Goal: Information Seeking & Learning: Learn about a topic

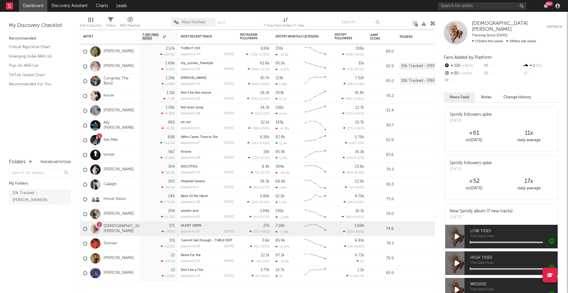
click at [447, 1] on div "99 +" at bounding box center [500, 6] width 124 height 12
click at [447, 8] on input "text" at bounding box center [482, 5] width 89 height 7
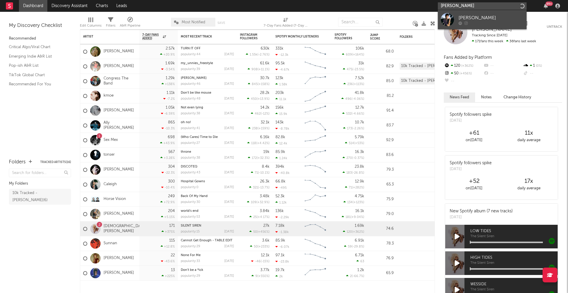
type input "[PERSON_NAME]"
click at [476, 18] on div "[PERSON_NAME]" at bounding box center [490, 17] width 65 height 7
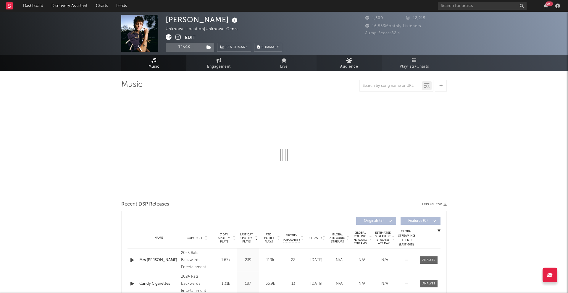
select select "1w"
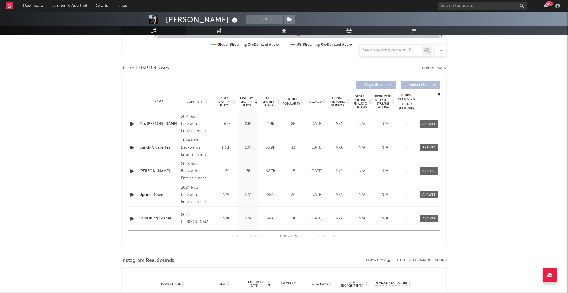
scroll to position [184, 0]
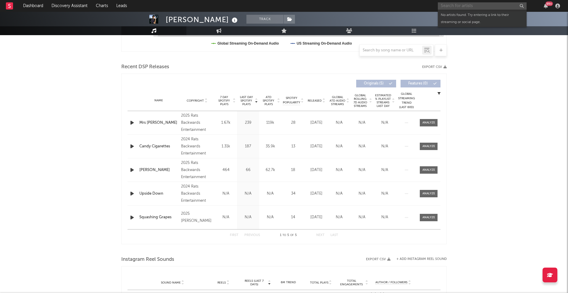
click at [447, 7] on input "text" at bounding box center [482, 5] width 89 height 7
type input "[PERSON_NAME]"
click at [474, 14] on div "[PERSON_NAME]" at bounding box center [490, 17] width 65 height 7
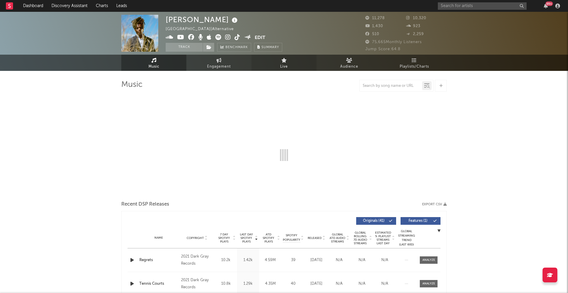
select select "6m"
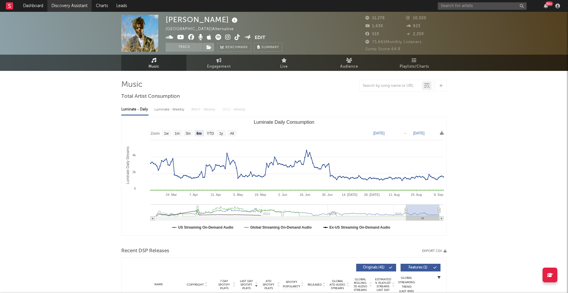
click at [71, 3] on link "Discovery Assistant" at bounding box center [69, 6] width 44 height 12
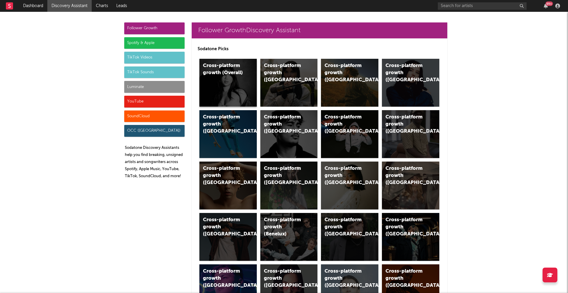
click at [250, 81] on div "Cross-platform growth (Overall)" at bounding box center [227, 83] width 57 height 48
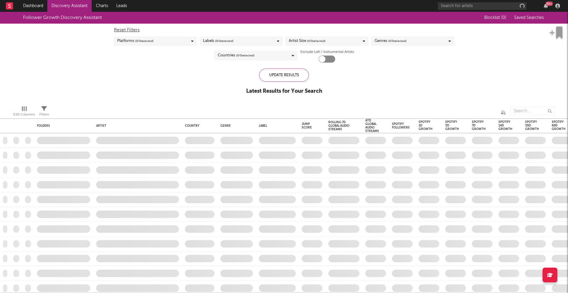
checkbox input "true"
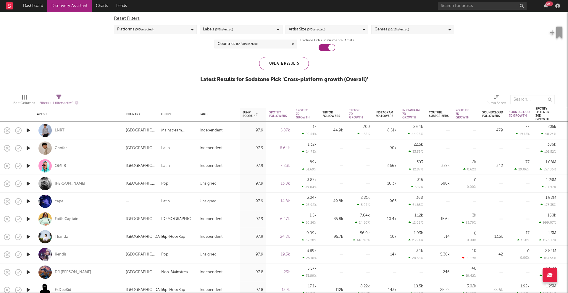
click at [29, 131] on icon "button" at bounding box center [28, 130] width 6 height 7
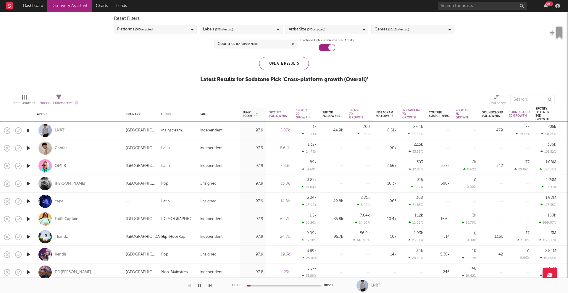
click at [29, 149] on icon "button" at bounding box center [28, 148] width 6 height 7
click at [28, 166] on icon "button" at bounding box center [28, 165] width 6 height 7
click at [28, 182] on icon "button" at bounding box center [28, 183] width 6 height 7
click at [29, 199] on icon "button" at bounding box center [28, 201] width 6 height 7
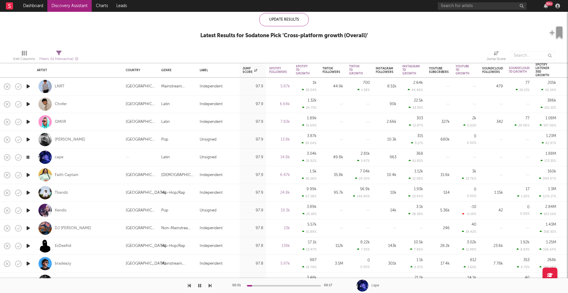
click at [30, 193] on icon "button" at bounding box center [28, 192] width 6 height 7
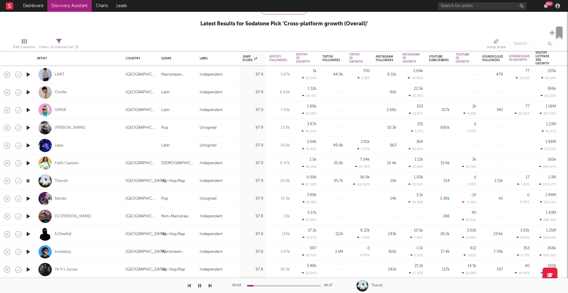
click at [29, 200] on icon "button" at bounding box center [28, 198] width 6 height 7
click at [27, 217] on icon "button" at bounding box center [28, 216] width 6 height 7
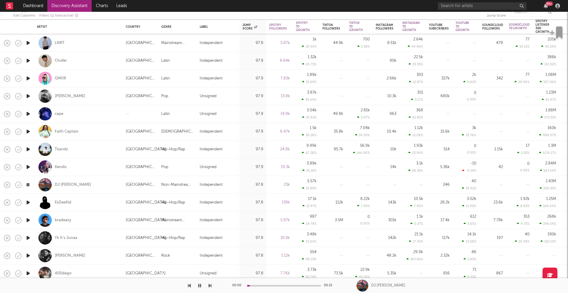
click at [28, 219] on icon "button" at bounding box center [28, 220] width 6 height 7
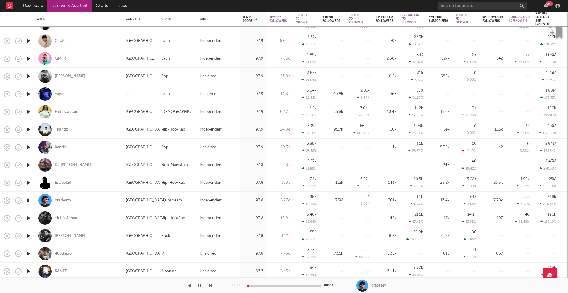
click at [29, 217] on icon "button" at bounding box center [28, 218] width 6 height 7
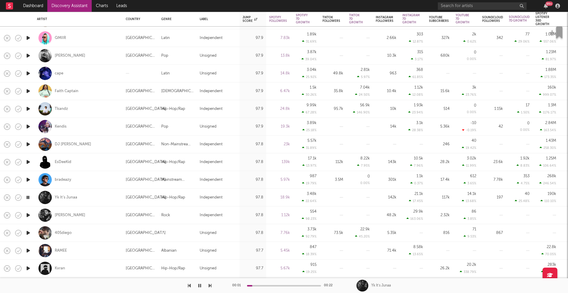
click at [29, 232] on icon "button" at bounding box center [28, 233] width 6 height 7
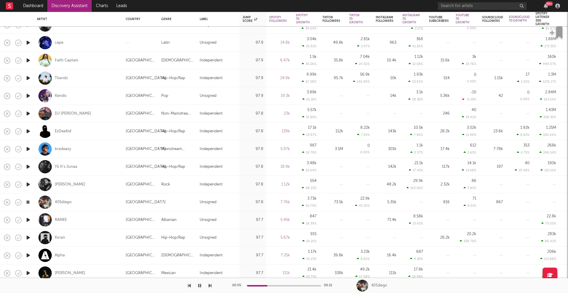
click at [28, 219] on icon "button" at bounding box center [28, 220] width 6 height 7
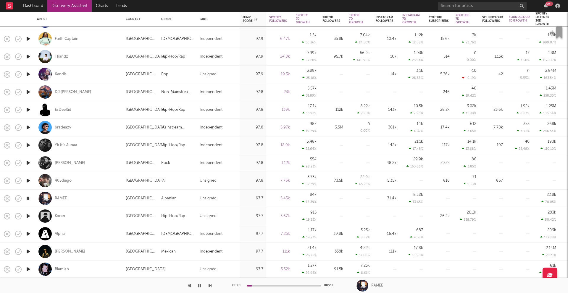
click at [27, 234] on icon "button" at bounding box center [28, 233] width 6 height 7
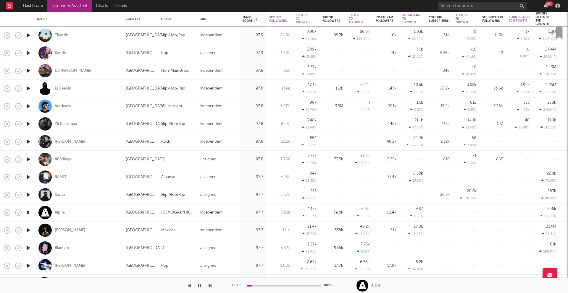
click at [28, 229] on icon "button" at bounding box center [28, 230] width 6 height 7
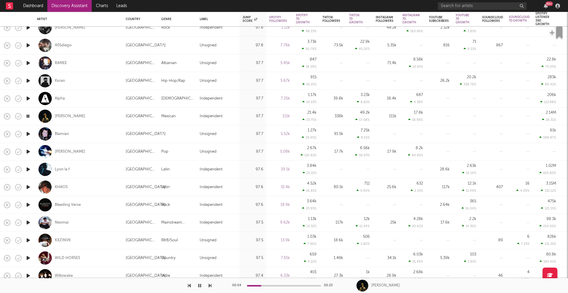
click at [25, 238] on icon "button" at bounding box center [28, 240] width 6 height 7
click at [27, 228] on div at bounding box center [28, 223] width 12 height 18
select select "1w"
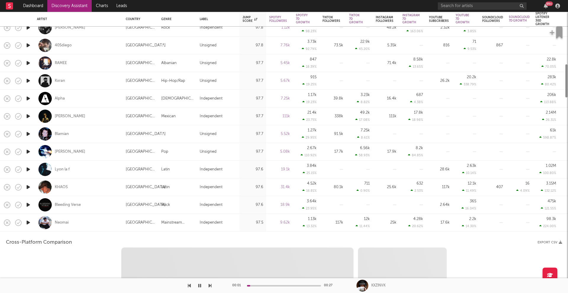
select select "1w"
click at [33, 228] on div at bounding box center [28, 223] width 12 height 18
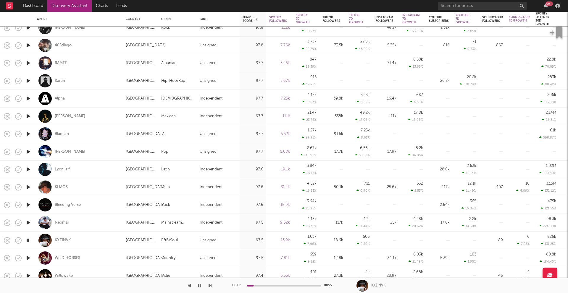
click at [27, 261] on icon "button" at bounding box center [28, 258] width 6 height 7
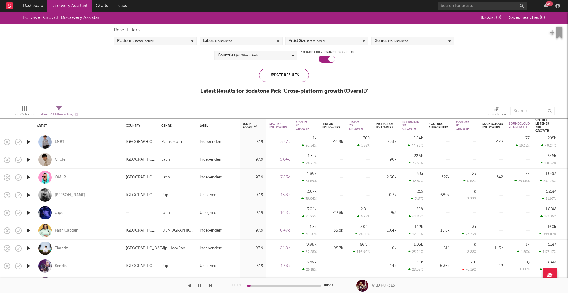
click at [325, 40] on span "( 5 / 5 selected)" at bounding box center [316, 41] width 18 height 7
click at [341, 51] on button "Deselect All" at bounding box center [327, 50] width 76 height 7
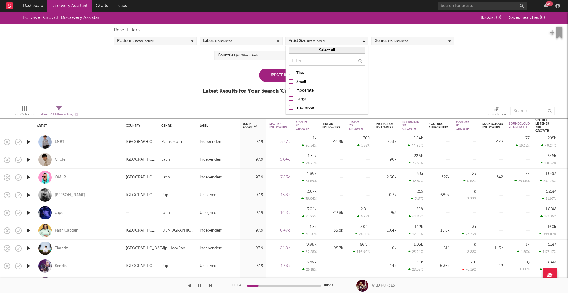
click at [338, 48] on button "Select All" at bounding box center [327, 50] width 76 height 7
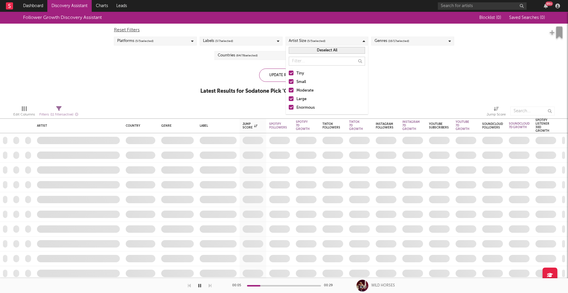
click at [411, 41] on div "Genres ( 16 / 17 selected)" at bounding box center [412, 41] width 83 height 9
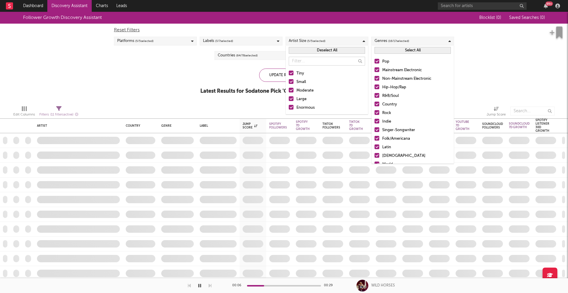
click at [388, 75] on div "Pop Mainstream Electronic Non-Mainstream Electronic Hip-Hop/Rap R&B/Soul Countr…" at bounding box center [412, 130] width 82 height 150
click at [393, 80] on div "Non-Mainstream Electronic" at bounding box center [416, 78] width 69 height 7
click at [374, 80] on input "Non-Mainstream Electronic" at bounding box center [374, 78] width 0 height 7
click at [391, 88] on div "Hip-Hop/Rap" at bounding box center [416, 87] width 69 height 7
click at [374, 88] on input "Hip-Hop/Rap" at bounding box center [374, 87] width 0 height 7
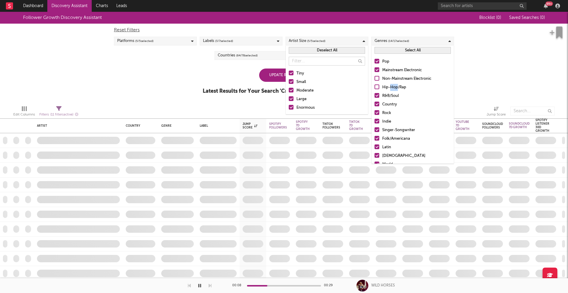
click at [391, 88] on div "Hip-Hop/Rap" at bounding box center [416, 87] width 69 height 7
click at [374, 88] on input "Hip-Hop/Rap" at bounding box center [374, 87] width 0 height 7
click at [390, 103] on div "Country" at bounding box center [416, 104] width 69 height 7
click at [374, 103] on input "Country" at bounding box center [374, 104] width 0 height 7
click at [386, 114] on div "Rock" at bounding box center [416, 113] width 69 height 7
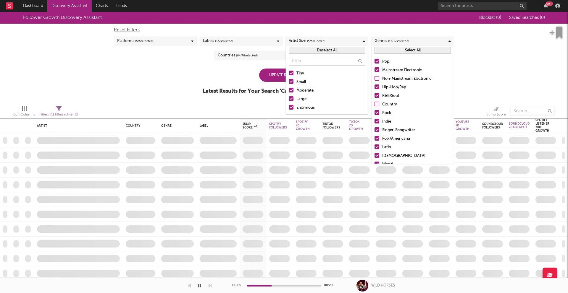
click at [374, 114] on input "Rock" at bounding box center [374, 113] width 0 height 7
click at [391, 132] on div "Singer-Songwriter" at bounding box center [416, 130] width 69 height 7
click at [374, 132] on input "Singer-Songwriter" at bounding box center [374, 130] width 0 height 7
click at [391, 138] on div "Folk/Americana" at bounding box center [416, 138] width 69 height 7
click at [374, 138] on input "Folk/Americana" at bounding box center [374, 138] width 0 height 7
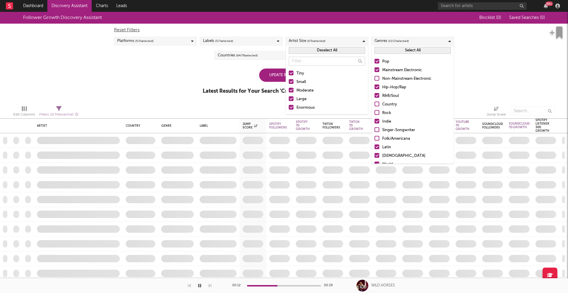
click at [387, 147] on div "Latin" at bounding box center [416, 147] width 69 height 7
click at [374, 147] on input "Latin" at bounding box center [374, 147] width 0 height 7
click at [385, 156] on div "[DEMOGRAPHIC_DATA]" at bounding box center [416, 156] width 69 height 7
click at [374, 156] on input "[DEMOGRAPHIC_DATA]" at bounding box center [374, 156] width 0 height 7
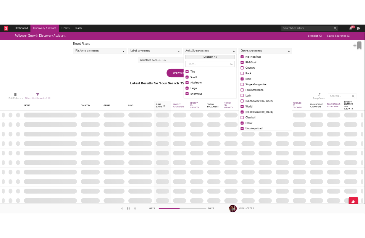
scroll to position [42, 0]
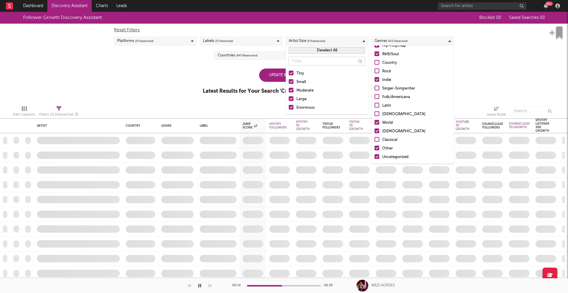
click at [387, 124] on div "World" at bounding box center [416, 122] width 69 height 7
click at [374, 124] on input "World" at bounding box center [374, 122] width 0 height 7
click at [387, 131] on div "[DEMOGRAPHIC_DATA]" at bounding box center [416, 131] width 69 height 7
click at [374, 131] on input "[DEMOGRAPHIC_DATA]" at bounding box center [374, 131] width 0 height 7
click at [235, 77] on div "Update Results Latest Results for Your Search ' Cross-platform growth (Overall)…" at bounding box center [284, 85] width 163 height 32
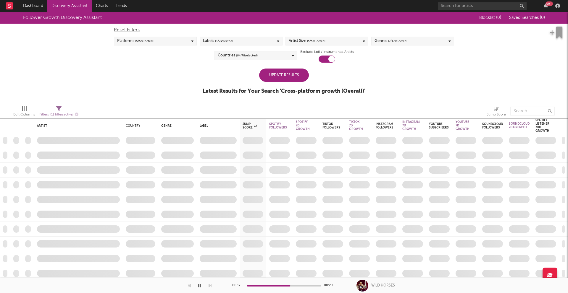
click at [288, 80] on div "Update Results" at bounding box center [284, 75] width 50 height 13
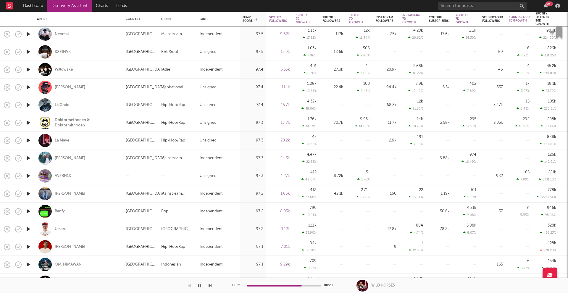
click at [32, 106] on div at bounding box center [28, 105] width 12 height 18
select select "1w"
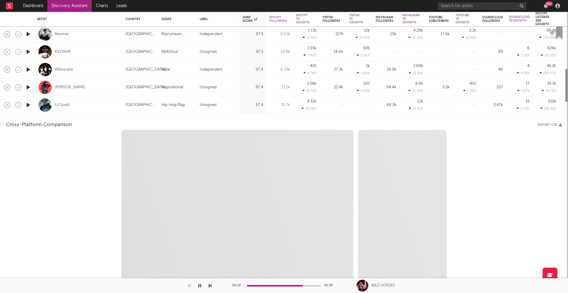
select select "6m"
click at [28, 106] on icon "button" at bounding box center [28, 104] width 6 height 7
click at [88, 110] on div "Lil Godd" at bounding box center [78, 104] width 83 height 17
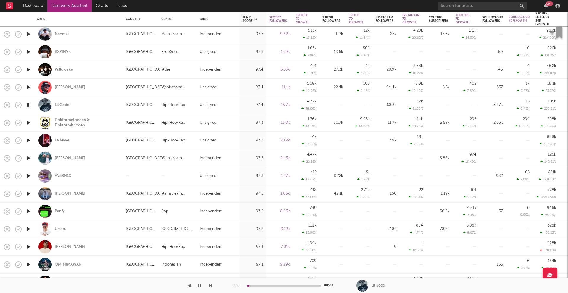
click at [27, 70] on icon "button" at bounding box center [28, 69] width 6 height 7
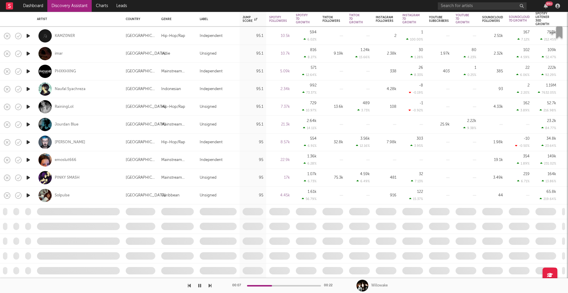
click at [31, 127] on div at bounding box center [28, 125] width 12 height 18
select select "1w"
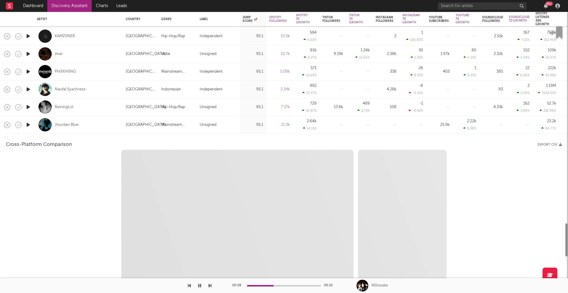
click at [30, 123] on icon "button" at bounding box center [28, 124] width 6 height 7
select select "1w"
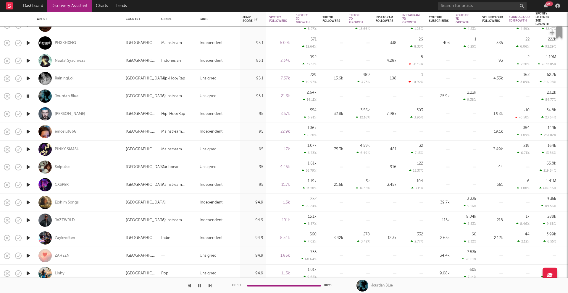
click at [31, 255] on icon "button" at bounding box center [28, 255] width 6 height 7
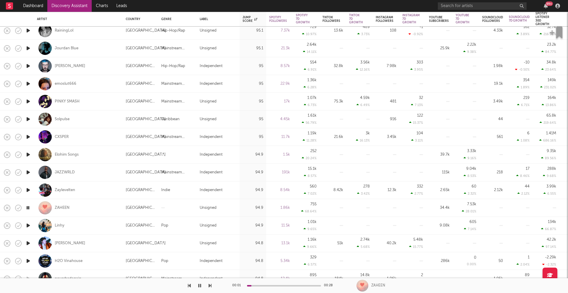
click at [29, 227] on icon "button" at bounding box center [28, 225] width 6 height 7
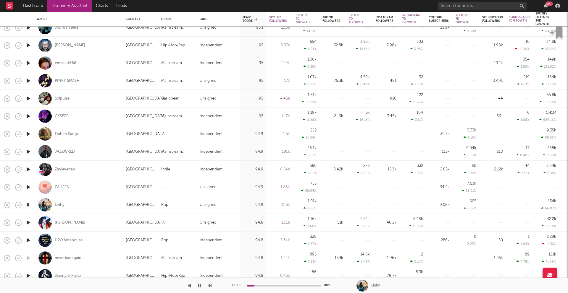
click at [27, 225] on icon "button" at bounding box center [28, 222] width 6 height 7
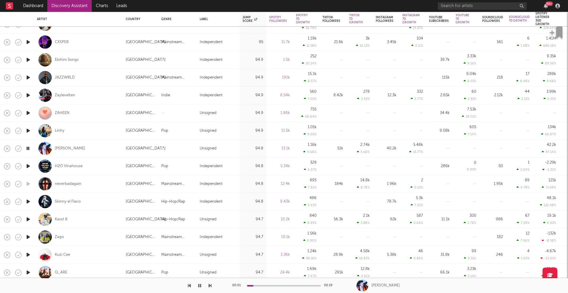
click at [30, 166] on icon "button" at bounding box center [28, 166] width 6 height 7
click at [29, 201] on icon "button" at bounding box center [28, 201] width 6 height 7
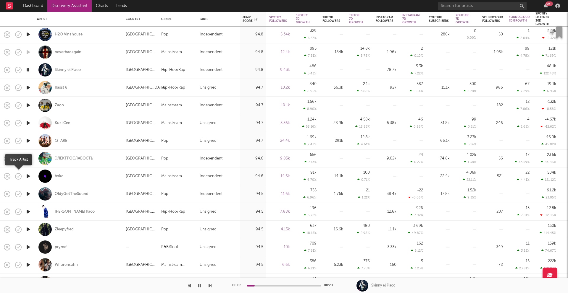
click at [21, 175] on icon "button" at bounding box center [18, 176] width 8 height 8
click at [17, 177] on icon "button" at bounding box center [18, 176] width 8 height 8
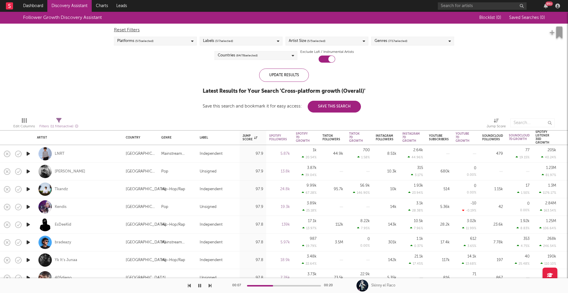
click at [263, 56] on div "Countries ( 64 / 78 selected)" at bounding box center [255, 55] width 83 height 9
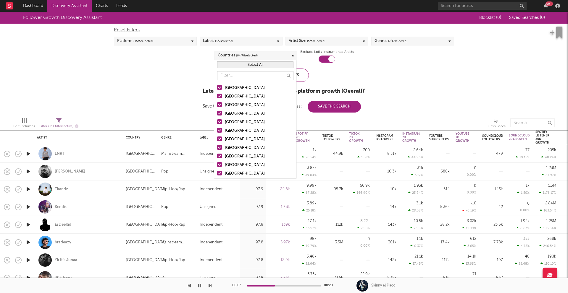
click at [254, 66] on button "Select All" at bounding box center [255, 65] width 76 height 7
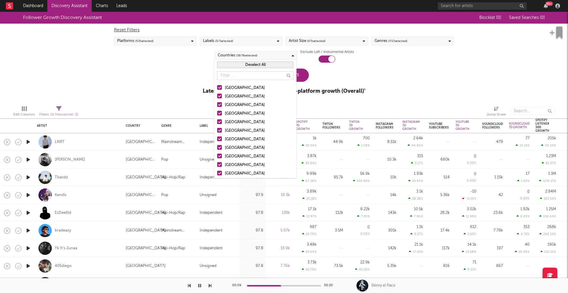
click at [258, 65] on button "Deselect All" at bounding box center [255, 65] width 76 height 7
click at [228, 88] on div "[GEOGRAPHIC_DATA]" at bounding box center [259, 88] width 69 height 7
click at [217, 88] on input "[GEOGRAPHIC_DATA]" at bounding box center [217, 88] width 0 height 7
click at [314, 78] on div "Update Results Latest Results for Your Search ' Cross-platform growth (Overall)…" at bounding box center [284, 85] width 163 height 32
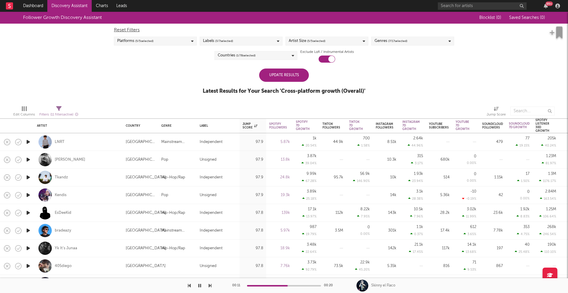
click at [298, 75] on div "Update Results" at bounding box center [284, 75] width 50 height 13
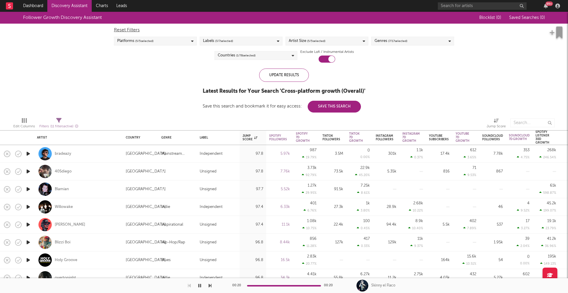
click at [30, 170] on icon "button" at bounding box center [28, 171] width 6 height 7
click at [29, 187] on icon "button" at bounding box center [28, 189] width 6 height 7
click at [29, 206] on icon "button" at bounding box center [28, 206] width 6 height 7
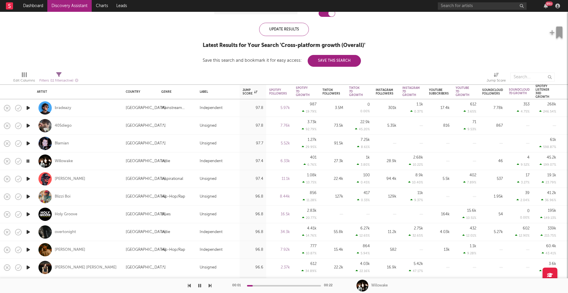
click at [28, 179] on icon "button" at bounding box center [28, 178] width 6 height 7
click at [30, 196] on icon "button" at bounding box center [28, 196] width 6 height 7
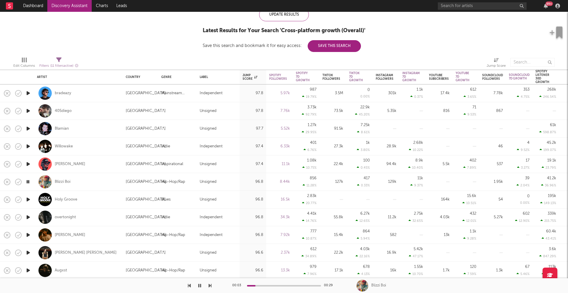
click at [27, 200] on icon "button" at bounding box center [28, 199] width 6 height 7
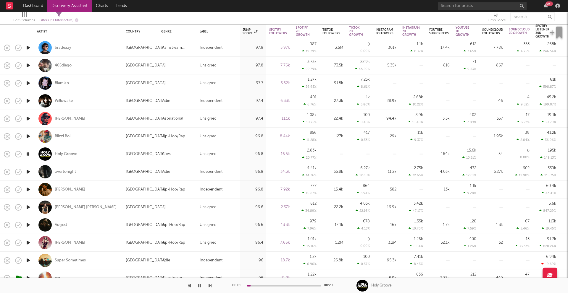
click at [27, 209] on icon "button" at bounding box center [28, 207] width 6 height 7
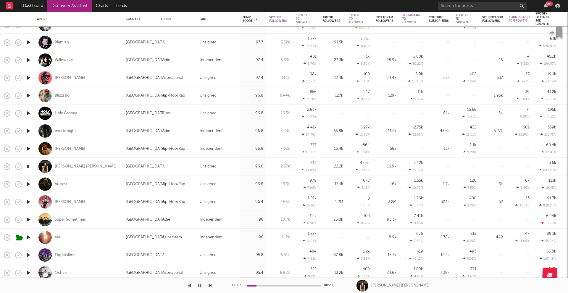
click at [31, 178] on div at bounding box center [28, 185] width 12 height 18
select select "1w"
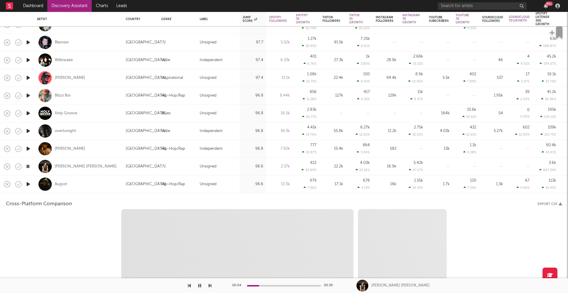
click at [29, 185] on icon "button" at bounding box center [28, 184] width 6 height 7
click at [81, 181] on div "Augxst" at bounding box center [78, 184] width 83 height 17
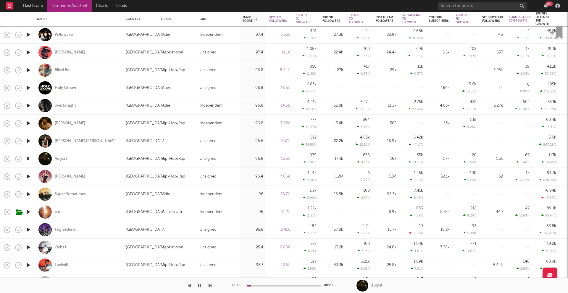
click at [27, 176] on icon "button" at bounding box center [28, 176] width 6 height 7
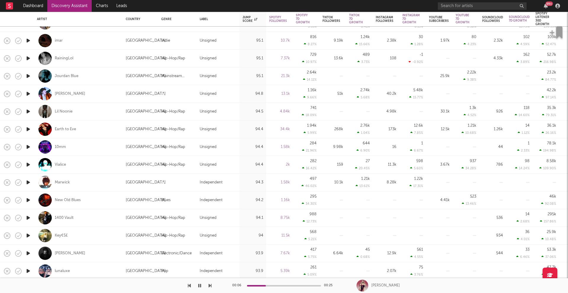
click at [30, 219] on icon "button" at bounding box center [28, 217] width 6 height 7
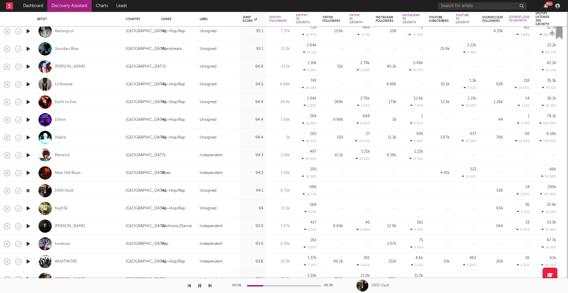
click at [27, 208] on icon "button" at bounding box center [28, 208] width 6 height 7
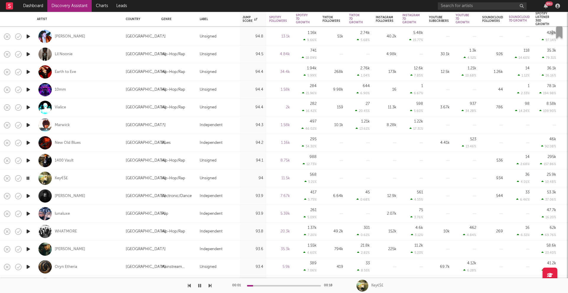
click at [26, 224] on div at bounding box center [28, 232] width 12 height 18
select select "1w"
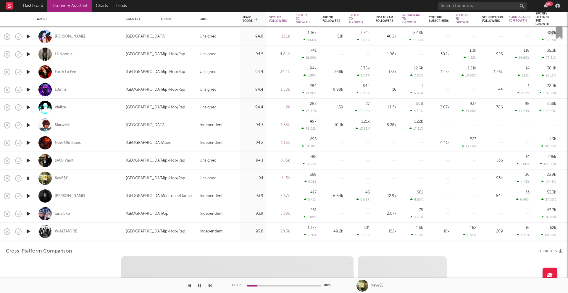
click at [27, 231] on icon "button" at bounding box center [28, 231] width 6 height 7
select select "1w"
click at [35, 233] on div "WHATMORE" at bounding box center [78, 232] width 89 height 18
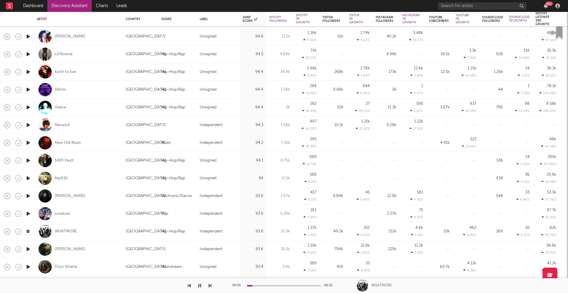
click at [25, 214] on icon "button" at bounding box center [28, 213] width 6 height 7
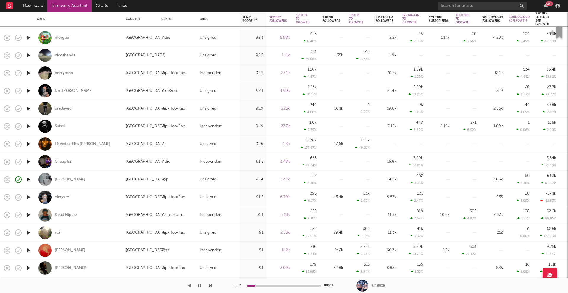
click at [31, 180] on icon "button" at bounding box center [28, 179] width 6 height 7
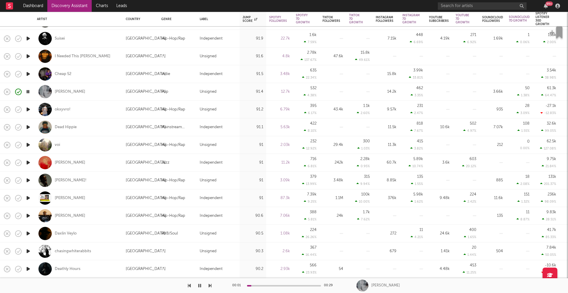
click at [27, 179] on icon "button" at bounding box center [28, 180] width 6 height 7
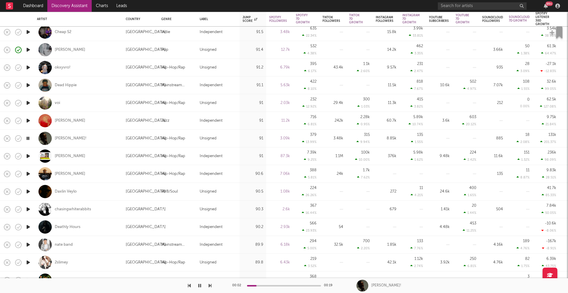
click at [30, 262] on icon "button" at bounding box center [28, 262] width 6 height 7
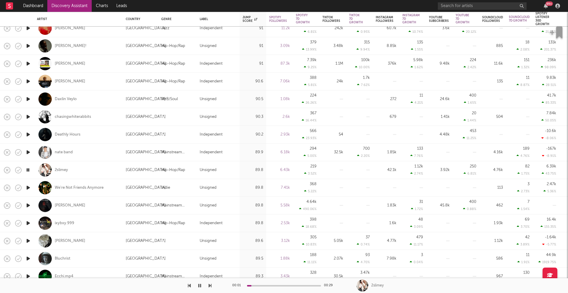
click at [20, 188] on icon "button" at bounding box center [18, 188] width 8 height 8
click at [26, 188] on icon "button" at bounding box center [28, 187] width 6 height 7
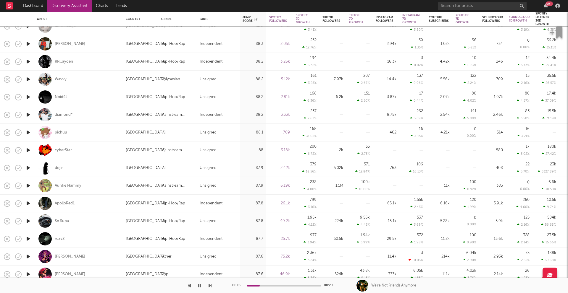
click at [30, 166] on icon "button" at bounding box center [28, 167] width 6 height 7
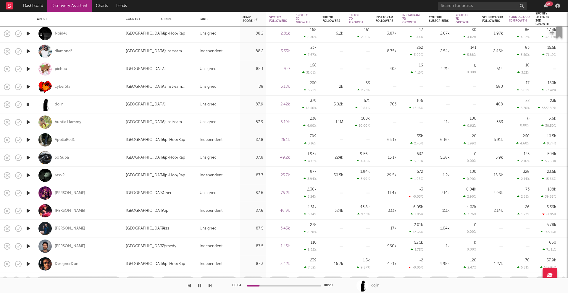
click at [28, 212] on icon "button" at bounding box center [28, 210] width 6 height 7
click at [28, 245] on icon "button" at bounding box center [28, 246] width 6 height 7
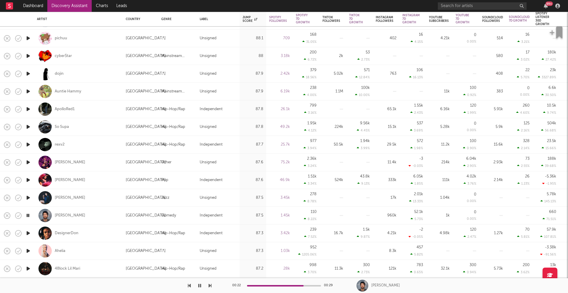
click at [29, 232] on icon "button" at bounding box center [28, 233] width 6 height 7
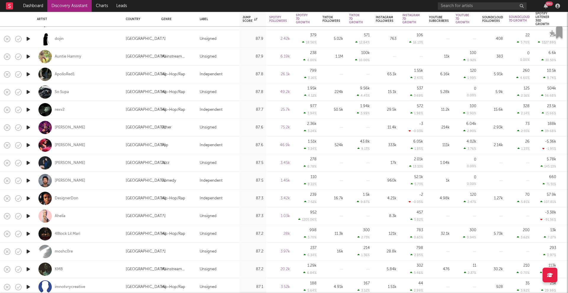
click at [26, 196] on icon "button" at bounding box center [28, 198] width 6 height 7
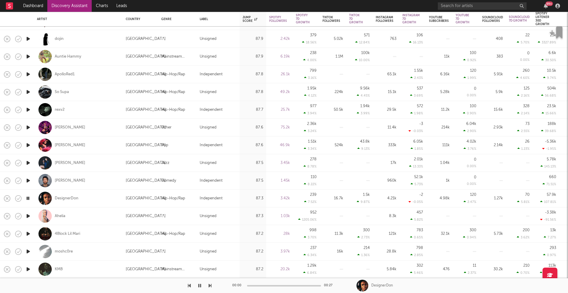
click at [27, 235] on icon "button" at bounding box center [28, 233] width 6 height 7
click at [28, 217] on icon "button" at bounding box center [28, 216] width 6 height 7
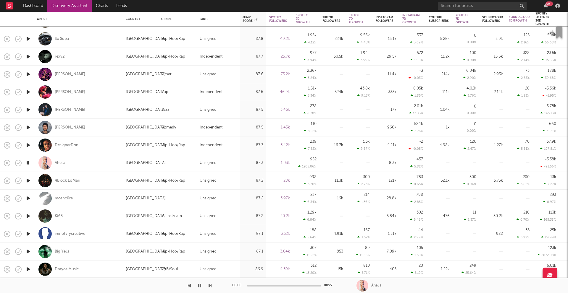
click at [28, 218] on icon "button" at bounding box center [28, 216] width 6 height 7
click at [28, 233] on icon "button" at bounding box center [28, 233] width 6 height 7
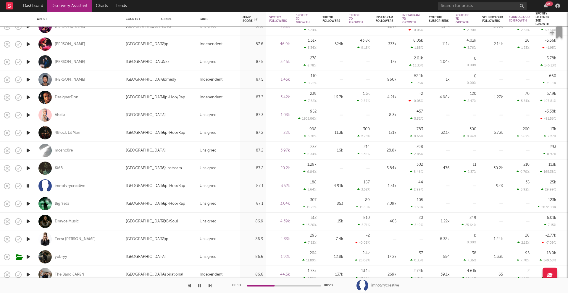
click at [28, 204] on icon "button" at bounding box center [28, 203] width 6 height 7
click at [28, 223] on icon "button" at bounding box center [28, 221] width 6 height 7
click at [29, 239] on icon "button" at bounding box center [28, 239] width 6 height 7
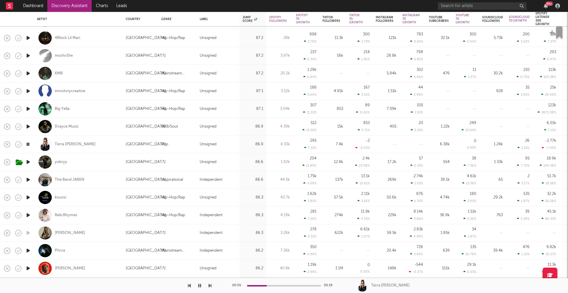
click at [29, 216] on icon "button" at bounding box center [28, 215] width 6 height 7
click at [29, 197] on icon "button" at bounding box center [28, 197] width 6 height 7
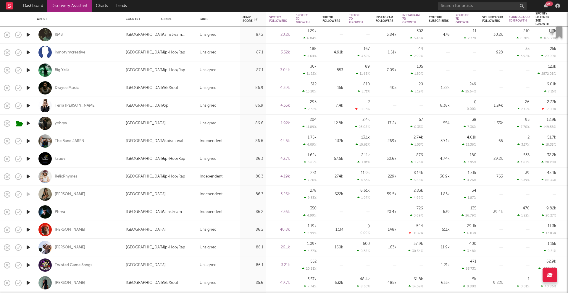
click at [26, 213] on icon "button" at bounding box center [28, 212] width 6 height 7
click at [28, 231] on icon "button" at bounding box center [28, 229] width 6 height 7
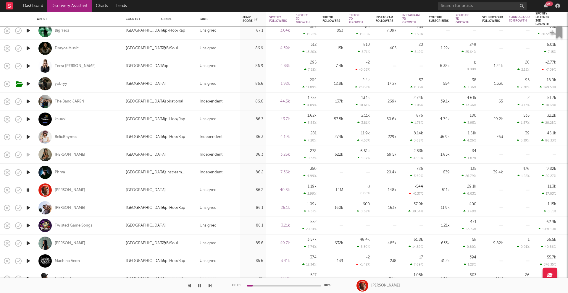
click at [30, 207] on icon "button" at bounding box center [28, 207] width 6 height 7
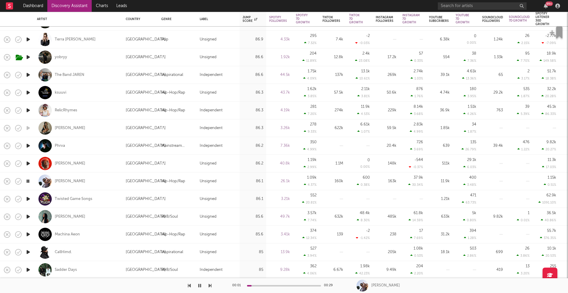
click at [29, 199] on icon "button" at bounding box center [28, 199] width 6 height 7
click at [27, 216] on icon "button" at bounding box center [28, 216] width 6 height 7
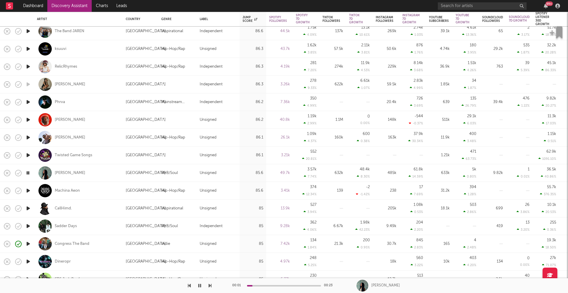
click at [29, 189] on icon "button" at bounding box center [28, 190] width 6 height 7
click at [28, 211] on icon "button" at bounding box center [28, 208] width 6 height 7
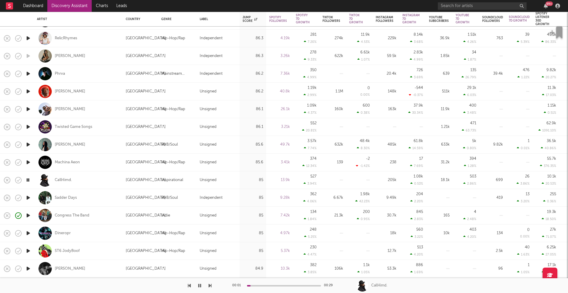
click at [30, 197] on icon "button" at bounding box center [28, 197] width 6 height 7
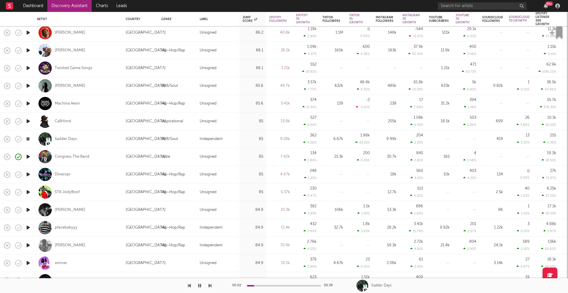
click at [33, 228] on div at bounding box center [28, 228] width 12 height 18
select select "1w"
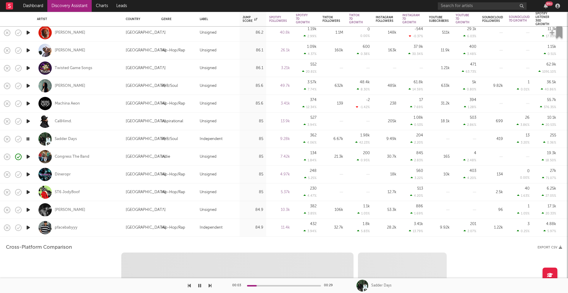
click at [29, 228] on icon "button" at bounding box center [28, 227] width 6 height 7
click at [100, 233] on div "pfacebabyyy" at bounding box center [78, 227] width 83 height 17
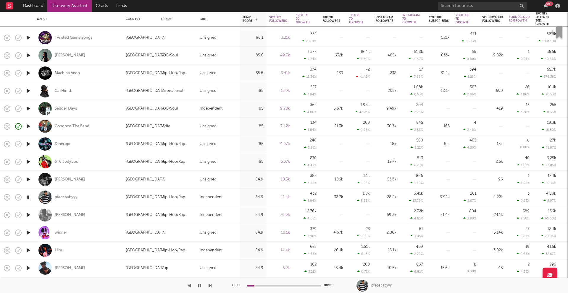
click at [27, 230] on icon "button" at bounding box center [28, 232] width 6 height 7
click at [27, 252] on span at bounding box center [31, 250] width 11 height 10
click at [25, 249] on icon "button" at bounding box center [28, 250] width 6 height 7
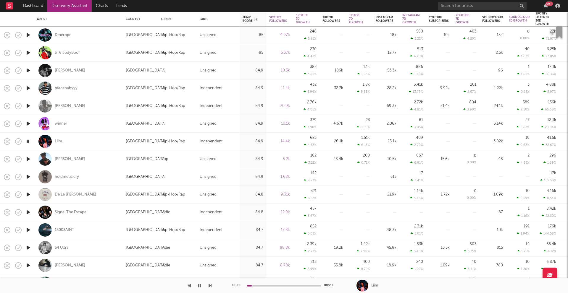
click at [27, 232] on icon "button" at bounding box center [28, 230] width 6 height 7
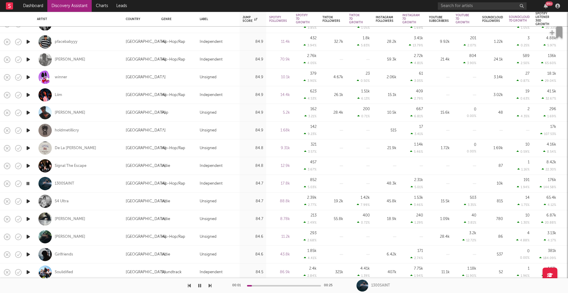
click at [29, 219] on icon "button" at bounding box center [28, 219] width 6 height 7
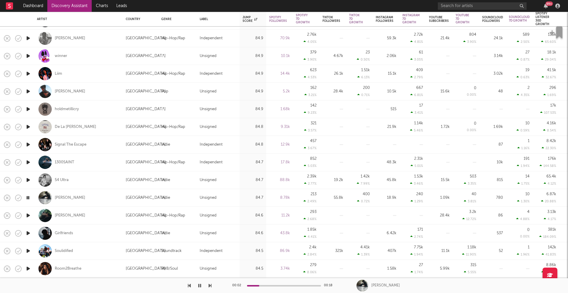
click at [28, 215] on icon "button" at bounding box center [28, 215] width 6 height 7
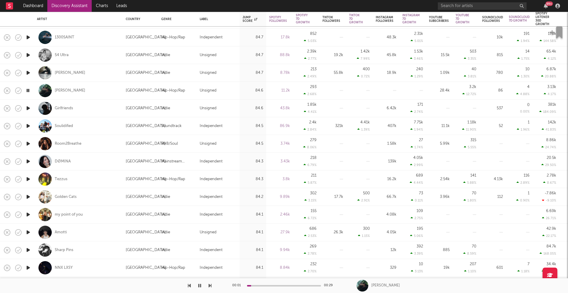
click at [28, 200] on icon "button" at bounding box center [28, 196] width 6 height 7
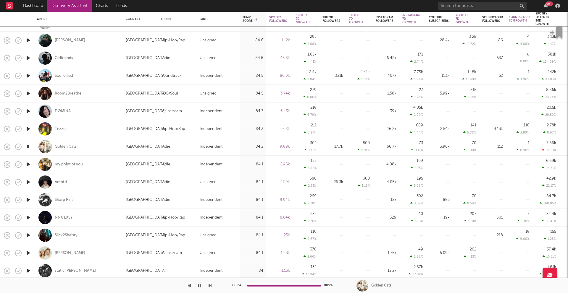
click at [28, 181] on icon "button" at bounding box center [28, 182] width 6 height 7
click at [28, 199] on icon "button" at bounding box center [28, 199] width 6 height 7
click at [30, 220] on icon "button" at bounding box center [28, 217] width 6 height 7
click at [30, 252] on icon "button" at bounding box center [28, 253] width 6 height 7
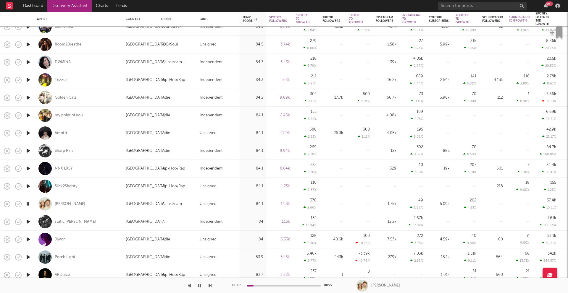
click at [29, 223] on icon "button" at bounding box center [28, 221] width 6 height 7
click at [29, 238] on icon "button" at bounding box center [28, 239] width 6 height 7
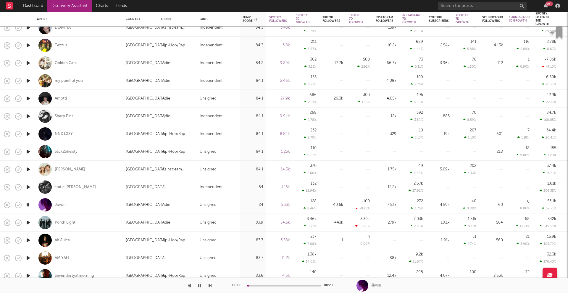
click at [28, 222] on icon "button" at bounding box center [28, 222] width 6 height 7
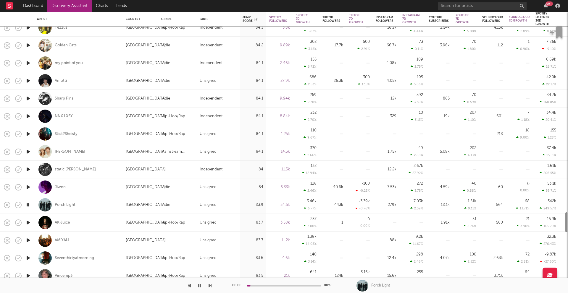
click at [28, 222] on icon "button" at bounding box center [28, 222] width 6 height 7
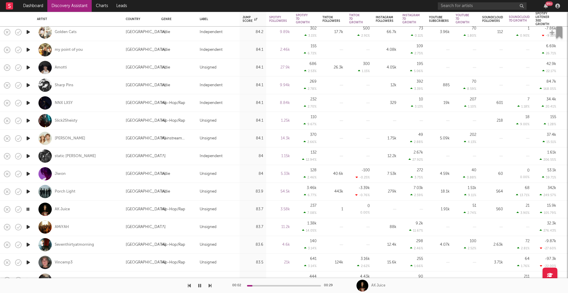
click at [28, 231] on div at bounding box center [28, 228] width 12 height 18
select select "1w"
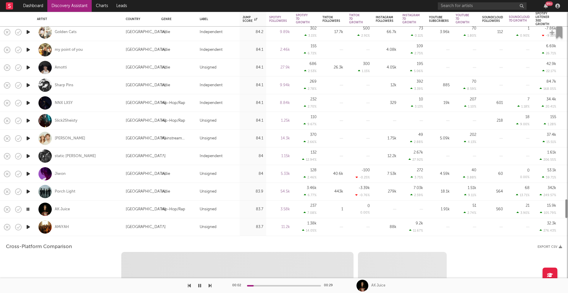
click at [29, 228] on icon "button" at bounding box center [28, 227] width 6 height 7
select select "1w"
click at [100, 229] on div "AMiYAH" at bounding box center [78, 227] width 83 height 17
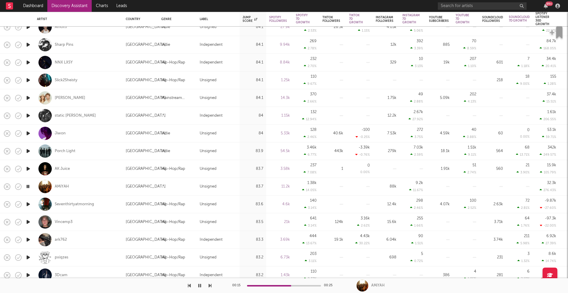
click at [26, 206] on icon "button" at bounding box center [28, 204] width 6 height 7
click at [31, 222] on icon "button" at bounding box center [28, 222] width 6 height 7
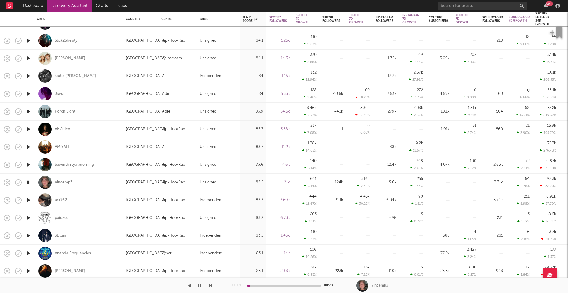
click at [29, 199] on icon "button" at bounding box center [28, 200] width 6 height 7
click at [32, 218] on div at bounding box center [28, 218] width 12 height 18
select select "1w"
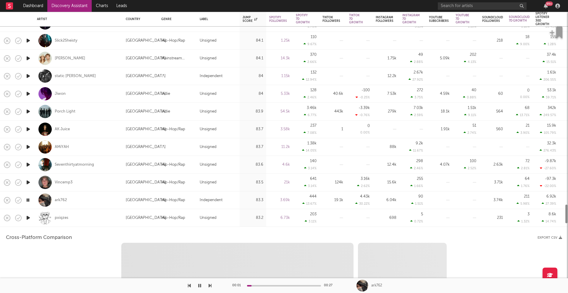
select select "1w"
click at [100, 217] on div "pxiqzes" at bounding box center [78, 217] width 83 height 17
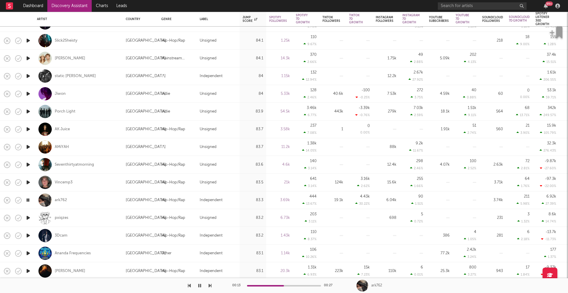
click at [199, 287] on icon "button" at bounding box center [199, 286] width 3 height 5
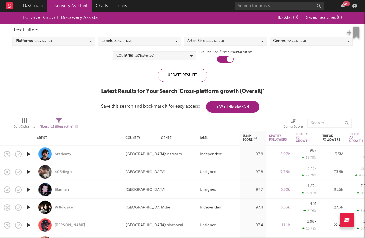
click at [277, 44] on div "Genres ( 7 / 17 selected)" at bounding box center [311, 41] width 83 height 9
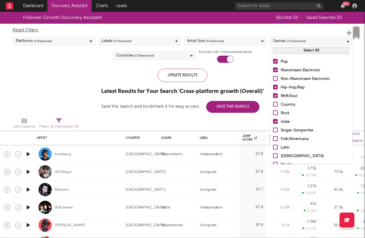
click at [313, 53] on button "Select All" at bounding box center [311, 50] width 76 height 7
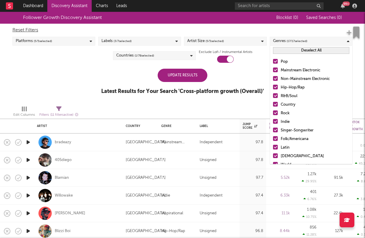
click at [308, 51] on button "Deselect All" at bounding box center [311, 50] width 76 height 7
click at [292, 88] on div "Hip-Hop/Rap" at bounding box center [315, 87] width 69 height 7
click at [273, 88] on input "Hip-Hop/Rap" at bounding box center [273, 87] width 0 height 7
click at [289, 96] on div "R&B/Soul" at bounding box center [315, 96] width 69 height 7
click at [273, 96] on input "R&B/Soul" at bounding box center [273, 96] width 0 height 7
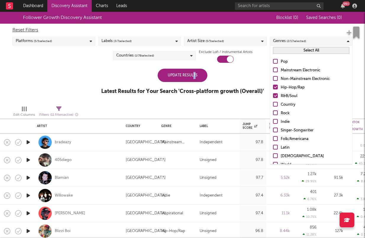
click at [194, 78] on div "Update Results" at bounding box center [183, 75] width 50 height 13
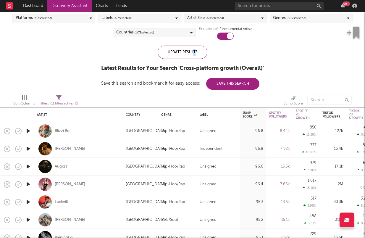
click at [29, 204] on icon "button" at bounding box center [28, 201] width 6 height 7
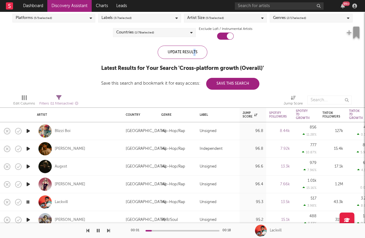
click at [29, 203] on icon "button" at bounding box center [28, 201] width 6 height 7
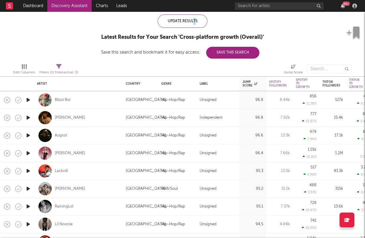
click at [30, 171] on icon "button" at bounding box center [28, 170] width 6 height 7
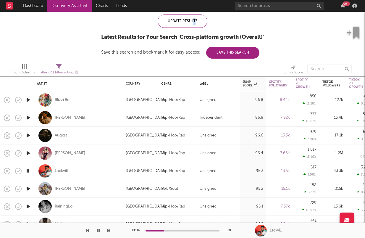
click at [30, 171] on icon "button" at bounding box center [28, 170] width 6 height 7
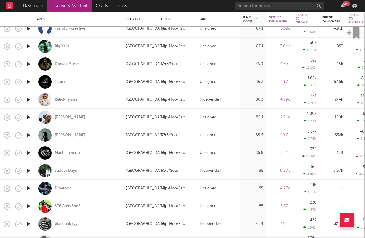
click at [30, 152] on icon "button" at bounding box center [28, 152] width 6 height 7
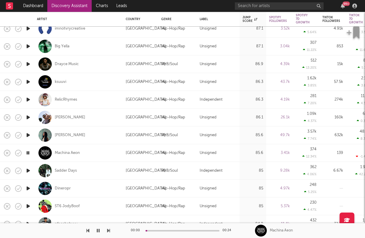
click at [30, 152] on icon "button" at bounding box center [28, 152] width 6 height 7
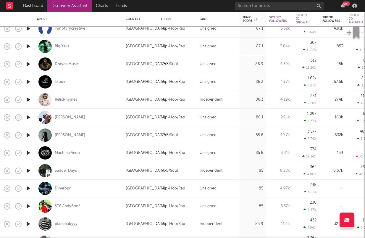
click at [31, 97] on icon "button" at bounding box center [28, 99] width 6 height 7
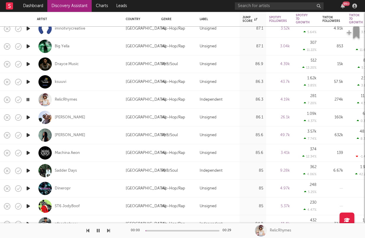
click at [30, 98] on icon "button" at bounding box center [28, 99] width 6 height 7
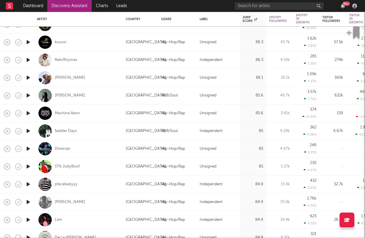
click at [30, 185] on icon "button" at bounding box center [28, 183] width 6 height 7
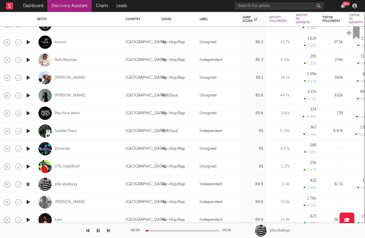
click at [30, 185] on icon "button" at bounding box center [28, 183] width 6 height 7
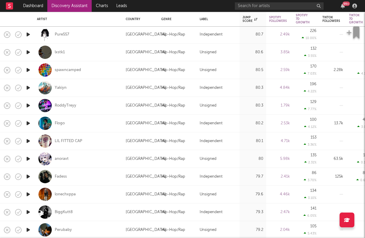
click at [27, 193] on icon "button" at bounding box center [28, 193] width 6 height 7
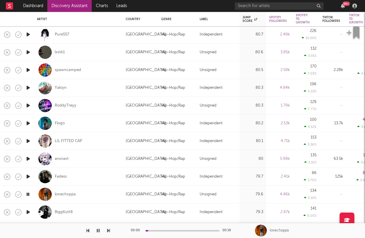
click at [27, 194] on icon "button" at bounding box center [28, 193] width 6 height 7
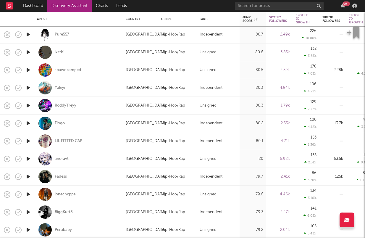
click at [28, 175] on icon "button" at bounding box center [28, 176] width 6 height 7
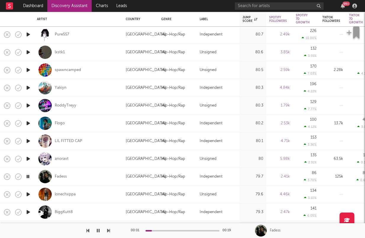
click at [28, 175] on icon "button" at bounding box center [28, 176] width 6 height 7
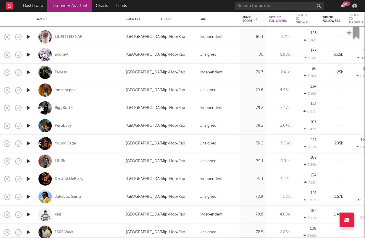
click at [28, 214] on icon "button" at bounding box center [28, 214] width 6 height 7
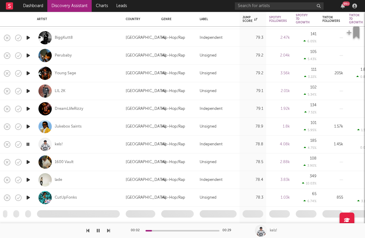
click at [29, 148] on icon "button" at bounding box center [28, 143] width 6 height 7
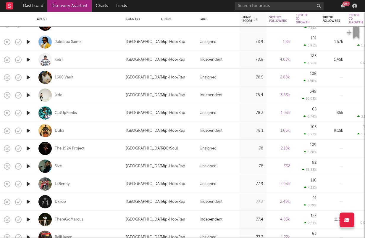
click at [30, 166] on icon "button" at bounding box center [28, 165] width 6 height 7
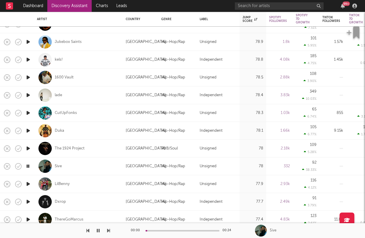
click at [30, 166] on icon "button" at bounding box center [28, 165] width 6 height 7
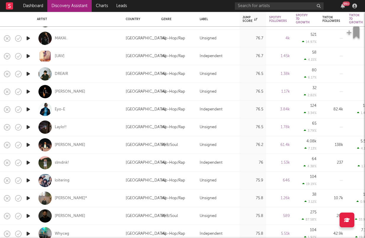
click at [27, 200] on icon "button" at bounding box center [28, 197] width 6 height 7
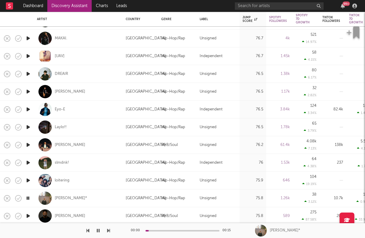
click at [28, 199] on icon "button" at bounding box center [28, 197] width 6 height 7
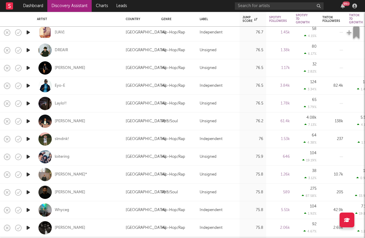
click at [29, 196] on icon "button" at bounding box center [28, 191] width 6 height 7
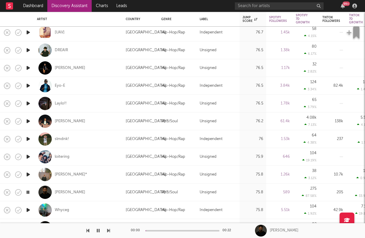
click at [29, 196] on icon "button" at bounding box center [28, 191] width 6 height 7
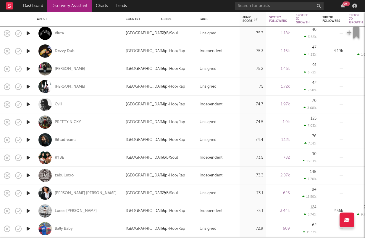
click at [28, 175] on icon "button" at bounding box center [28, 175] width 6 height 7
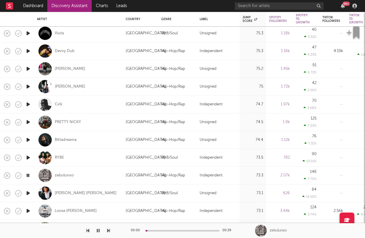
click at [28, 175] on icon "button" at bounding box center [28, 175] width 6 height 7
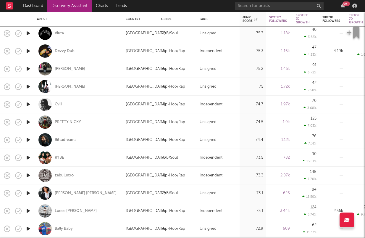
click at [29, 137] on icon "button" at bounding box center [28, 139] width 6 height 7
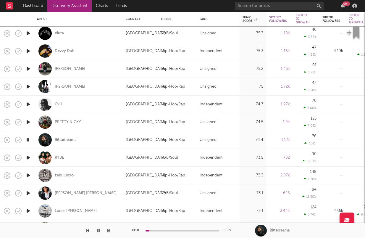
click at [29, 137] on icon "button" at bounding box center [28, 139] width 6 height 7
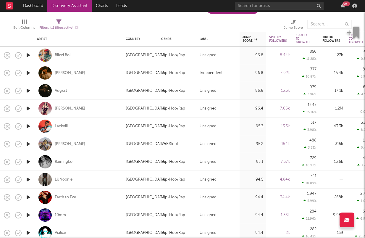
click at [26, 141] on icon "button" at bounding box center [28, 143] width 6 height 7
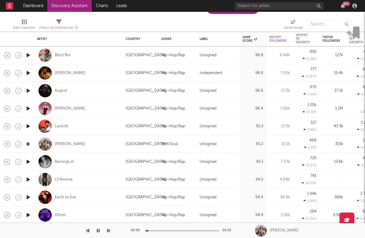
click at [26, 141] on icon "button" at bounding box center [28, 143] width 6 height 7
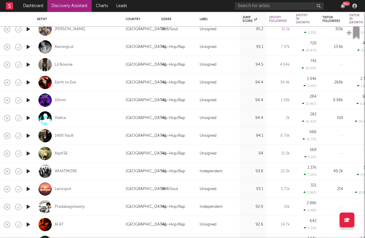
click at [29, 153] on icon "button" at bounding box center [28, 153] width 6 height 7
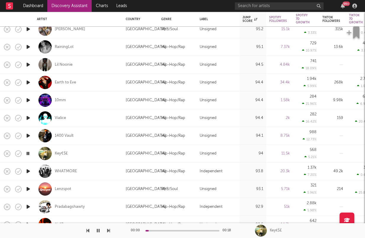
click at [29, 153] on icon "button" at bounding box center [28, 153] width 6 height 7
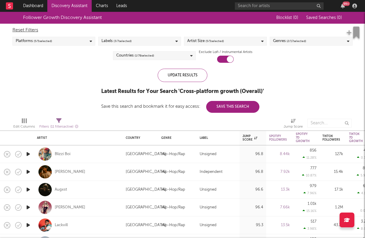
click at [296, 35] on div "Reset Filters Platforms ( 5 / 5 selected) Labels ( 3 / 7 selected) Artist Size …" at bounding box center [182, 43] width 346 height 39
click at [293, 38] on span "( 2 / 17 selected)" at bounding box center [297, 41] width 20 height 7
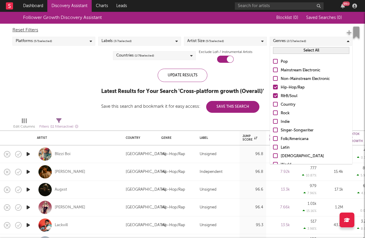
click at [284, 62] on div "Pop" at bounding box center [315, 61] width 69 height 7
click at [273, 62] on input "Pop" at bounding box center [273, 61] width 0 height 7
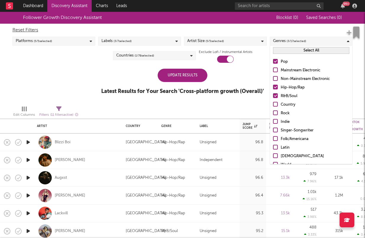
click at [284, 70] on div "Mainstream Electronic" at bounding box center [315, 70] width 69 height 7
click at [273, 70] on input "Mainstream Electronic" at bounding box center [273, 70] width 0 height 7
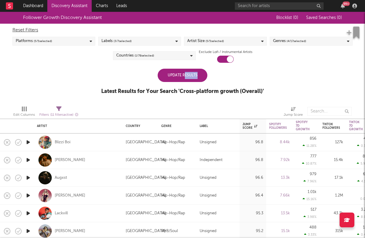
click at [185, 79] on div "Update Results" at bounding box center [183, 75] width 50 height 13
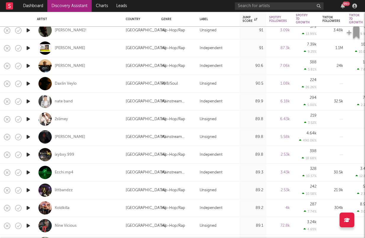
click at [30, 104] on icon "button" at bounding box center [28, 101] width 6 height 7
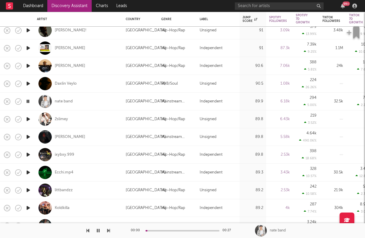
click at [28, 102] on icon "button" at bounding box center [28, 101] width 6 height 7
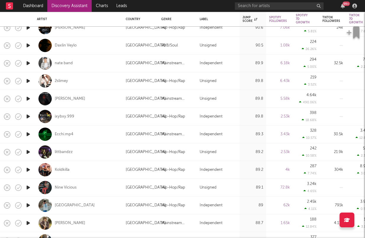
click at [29, 135] on icon "button" at bounding box center [28, 133] width 6 height 7
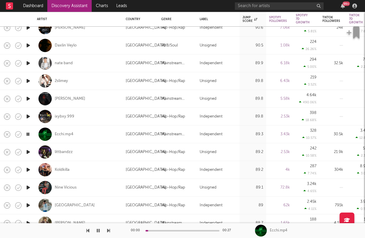
click at [29, 135] on icon "button" at bounding box center [28, 133] width 6 height 7
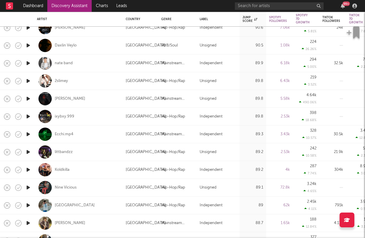
click at [30, 159] on div at bounding box center [28, 152] width 12 height 18
select select "1w"
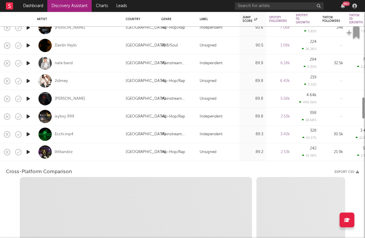
click at [29, 153] on icon "button" at bounding box center [28, 151] width 6 height 7
select select "1w"
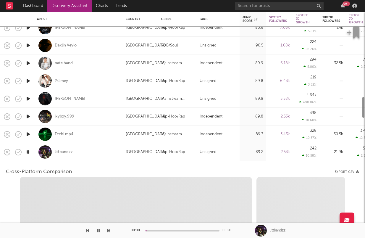
click at [105, 147] on div "littbandzz" at bounding box center [78, 151] width 83 height 17
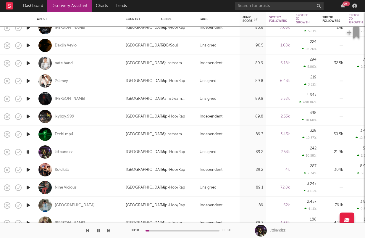
click at [28, 152] on icon "button" at bounding box center [28, 151] width 6 height 7
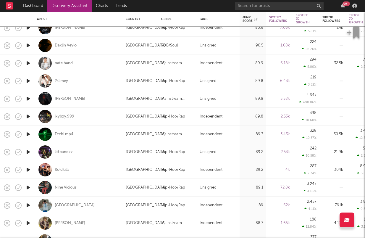
click at [29, 169] on icon "button" at bounding box center [28, 169] width 6 height 7
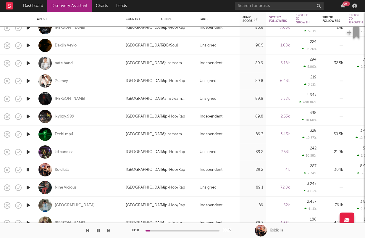
click at [29, 169] on icon "button" at bounding box center [28, 169] width 6 height 7
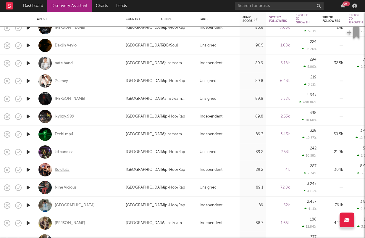
click at [65, 169] on div "Koldkilla" at bounding box center [62, 169] width 15 height 5
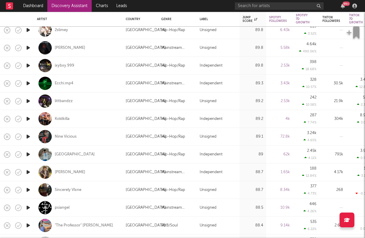
click at [28, 153] on icon "button" at bounding box center [28, 154] width 6 height 7
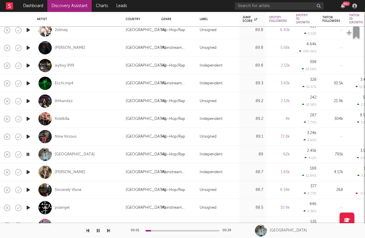
click at [28, 153] on icon "button" at bounding box center [28, 154] width 6 height 7
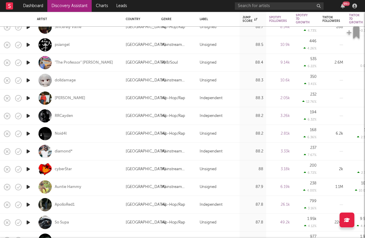
click at [27, 186] on icon "button" at bounding box center [28, 186] width 6 height 7
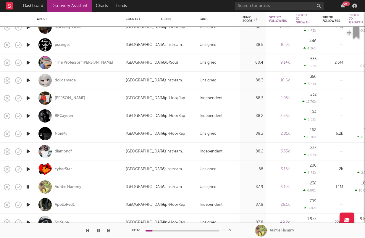
click at [27, 186] on icon "button" at bounding box center [28, 186] width 6 height 7
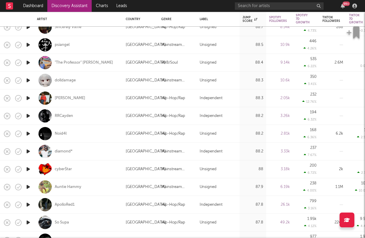
click at [27, 186] on icon "button" at bounding box center [28, 186] width 6 height 7
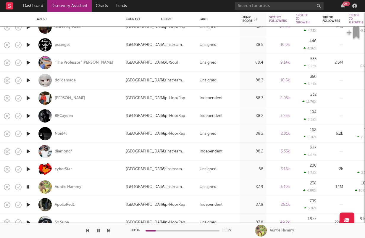
click at [27, 185] on icon "button" at bounding box center [28, 186] width 6 height 7
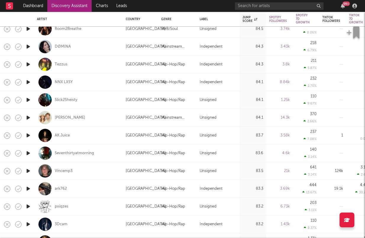
click at [26, 209] on icon "button" at bounding box center [28, 206] width 6 height 7
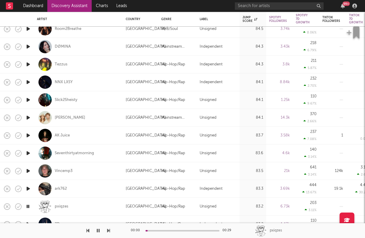
click at [26, 208] on icon "button" at bounding box center [28, 206] width 6 height 7
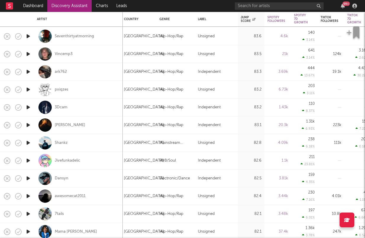
click at [30, 178] on icon "button" at bounding box center [28, 178] width 6 height 7
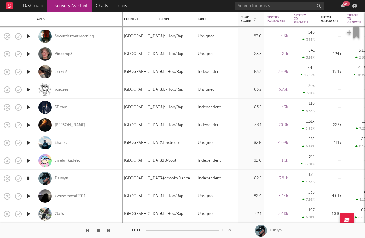
click at [30, 178] on icon "button" at bounding box center [28, 178] width 6 height 7
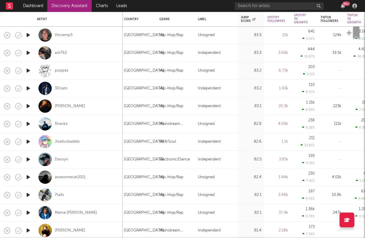
click at [28, 178] on icon "button" at bounding box center [28, 176] width 6 height 7
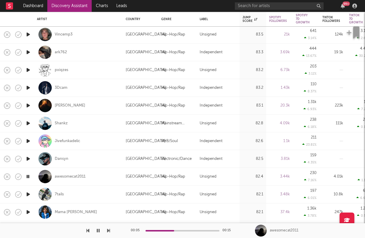
click at [28, 177] on icon "button" at bounding box center [28, 176] width 6 height 7
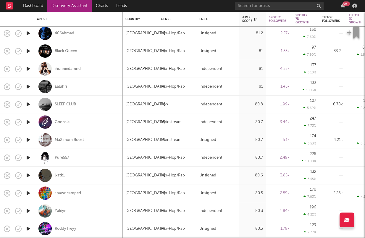
click at [28, 192] on icon "button" at bounding box center [28, 192] width 6 height 7
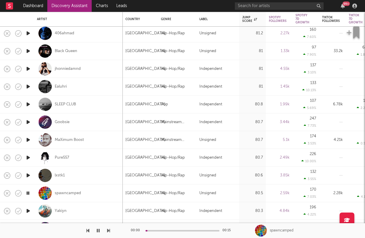
click at [28, 192] on icon "button" at bounding box center [28, 192] width 6 height 7
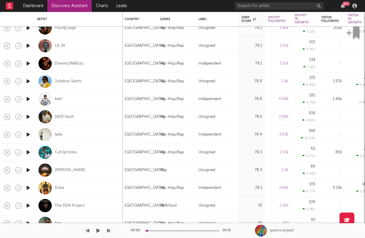
click at [30, 224] on icon "button" at bounding box center [28, 222] width 6 height 7
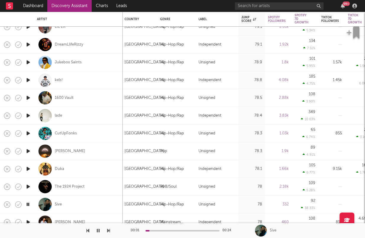
click at [32, 203] on div at bounding box center [28, 205] width 12 height 18
select select "1w"
select select "6m"
click at [29, 203] on icon "button" at bounding box center [28, 204] width 6 height 7
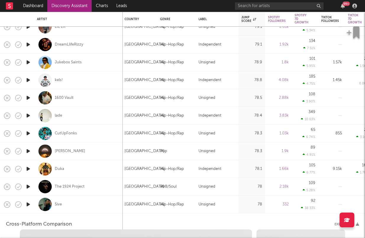
select select "1m"
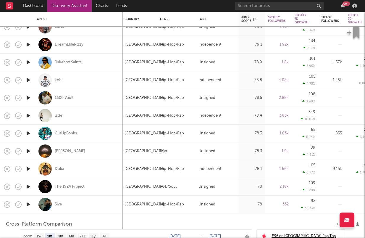
click at [31, 61] on icon "button" at bounding box center [28, 62] width 6 height 7
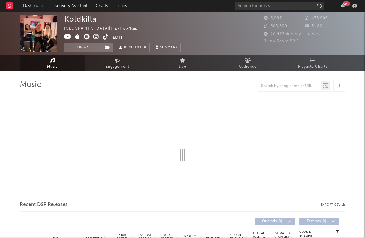
select select "6m"
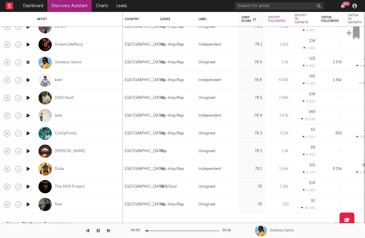
select select "1m"
select select "6m"
click at [30, 61] on icon "button" at bounding box center [28, 62] width 6 height 7
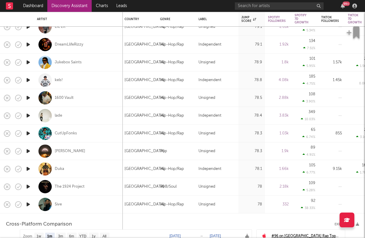
click at [27, 79] on icon "button" at bounding box center [28, 79] width 6 height 7
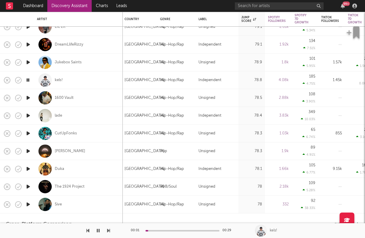
click at [27, 79] on icon "button" at bounding box center [28, 79] width 6 height 7
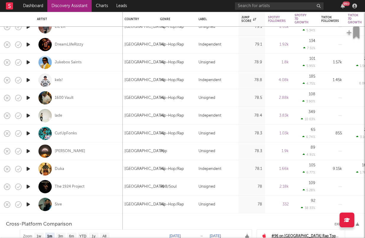
click at [28, 118] on icon "button" at bounding box center [28, 115] width 6 height 7
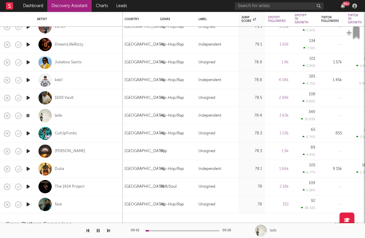
click at [28, 116] on icon "button" at bounding box center [28, 115] width 6 height 7
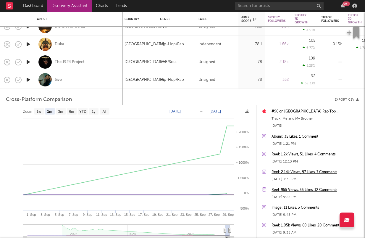
click at [91, 82] on div "5ive" at bounding box center [78, 79] width 83 height 17
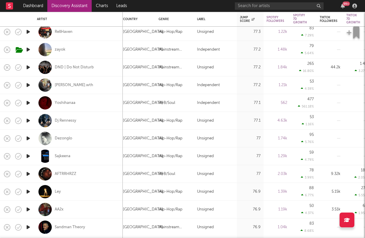
click at [28, 137] on icon "button" at bounding box center [28, 138] width 6 height 7
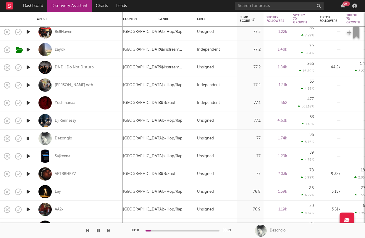
click at [28, 137] on icon "button" at bounding box center [28, 138] width 6 height 7
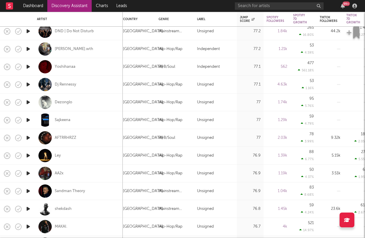
click at [26, 192] on icon "button" at bounding box center [28, 190] width 6 height 7
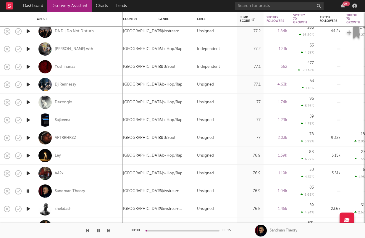
click at [26, 191] on icon "button" at bounding box center [28, 190] width 6 height 7
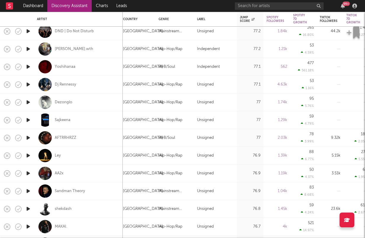
click at [30, 209] on icon "button" at bounding box center [28, 208] width 6 height 7
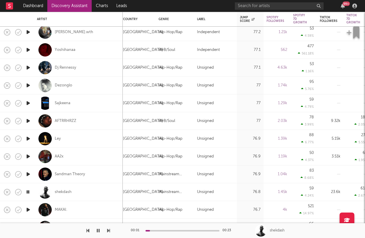
click at [27, 192] on icon "button" at bounding box center [28, 191] width 6 height 7
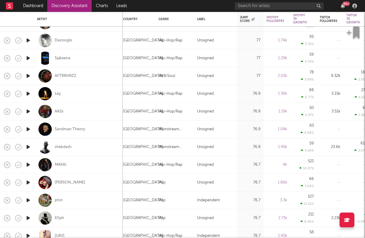
click at [27, 181] on icon "button" at bounding box center [28, 182] width 6 height 7
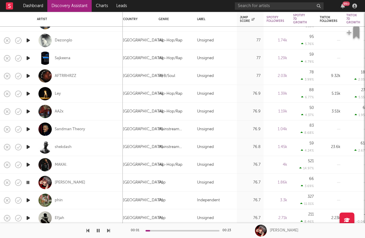
click at [27, 181] on icon "button" at bounding box center [28, 182] width 6 height 7
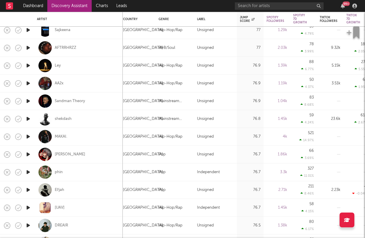
click at [28, 177] on div at bounding box center [28, 172] width 12 height 18
select select "1w"
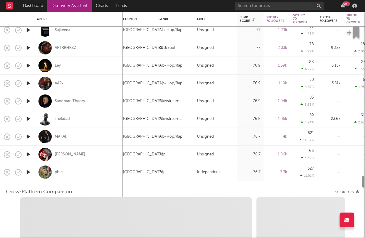
click at [28, 172] on icon "button" at bounding box center [28, 171] width 6 height 7
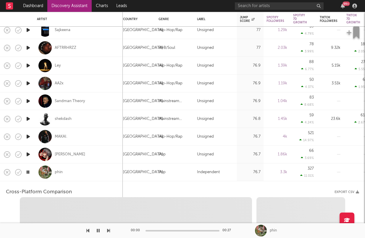
select select "6m"
click at [87, 171] on div "phin" at bounding box center [78, 171] width 83 height 17
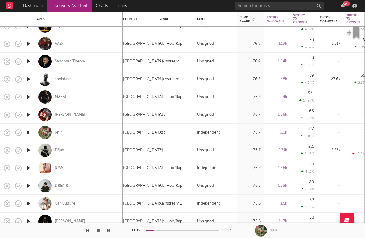
click at [27, 130] on icon "button" at bounding box center [28, 132] width 6 height 7
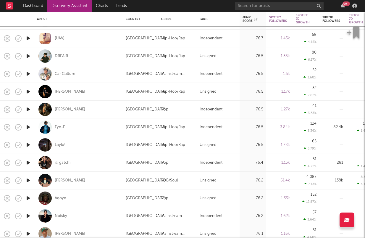
click at [29, 163] on icon "button" at bounding box center [28, 162] width 6 height 7
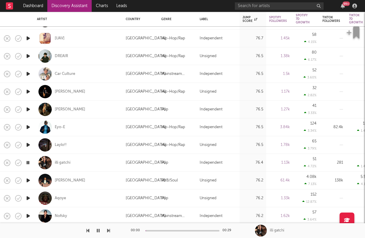
click at [29, 164] on icon "button" at bounding box center [28, 162] width 6 height 7
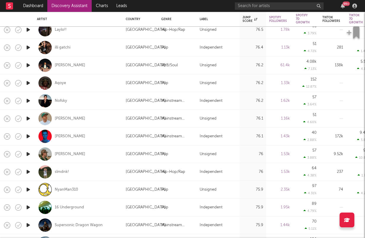
click at [29, 172] on icon "button" at bounding box center [28, 171] width 6 height 7
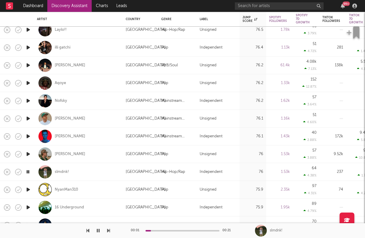
click at [29, 171] on icon "button" at bounding box center [28, 171] width 6 height 7
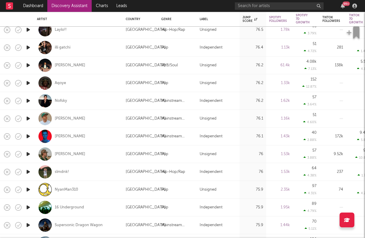
click at [28, 149] on div at bounding box center [28, 154] width 12 height 18
select select "1w"
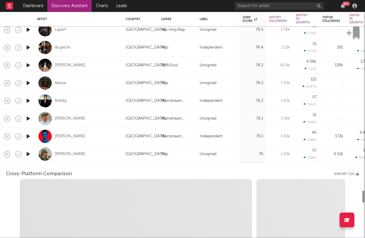
click at [30, 152] on icon "button" at bounding box center [28, 153] width 6 height 7
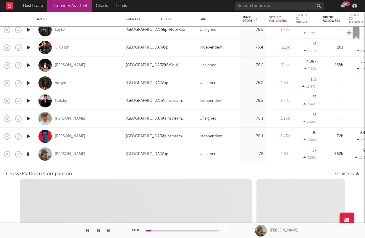
select select "6m"
click at [86, 159] on div "[PERSON_NAME]" at bounding box center [78, 153] width 83 height 17
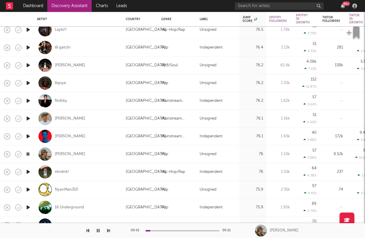
click at [30, 155] on icon "button" at bounding box center [28, 153] width 6 height 7
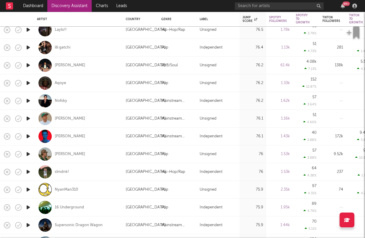
click at [28, 137] on icon "button" at bounding box center [28, 136] width 6 height 7
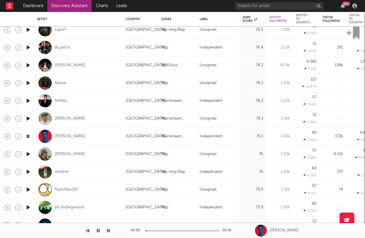
click at [28, 137] on icon "button" at bounding box center [28, 136] width 6 height 7
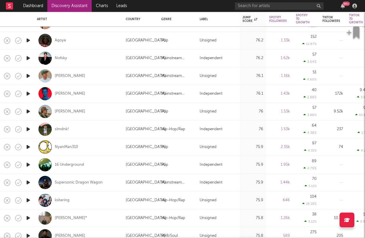
click at [30, 200] on icon "button" at bounding box center [28, 199] width 6 height 7
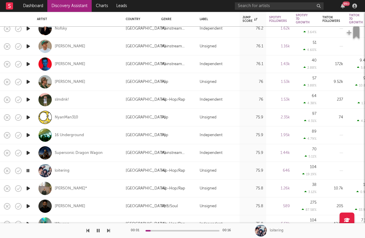
click at [26, 185] on icon "button" at bounding box center [28, 188] width 6 height 7
click at [28, 188] on icon "button" at bounding box center [28, 188] width 6 height 7
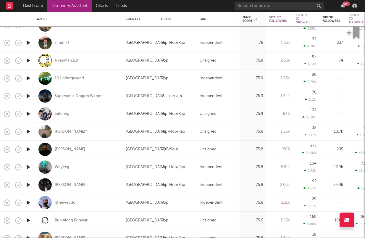
click at [29, 201] on icon "button" at bounding box center [28, 202] width 6 height 7
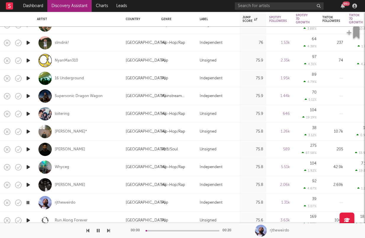
click at [29, 201] on icon "button" at bounding box center [28, 202] width 6 height 7
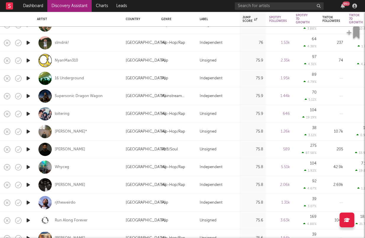
click at [29, 201] on icon "button" at bounding box center [28, 202] width 6 height 7
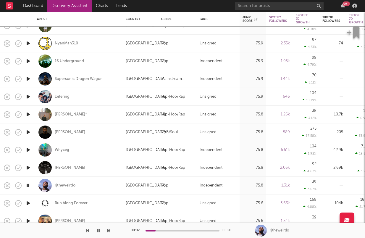
click at [28, 184] on icon "button" at bounding box center [28, 185] width 6 height 7
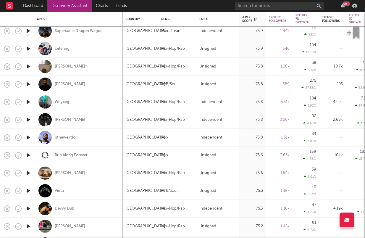
click at [28, 173] on icon "button" at bounding box center [28, 172] width 6 height 7
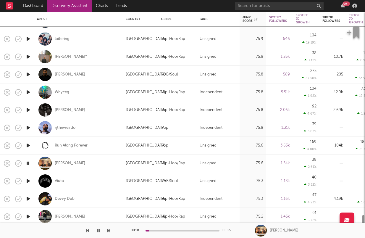
click at [27, 180] on icon "button" at bounding box center [28, 180] width 6 height 7
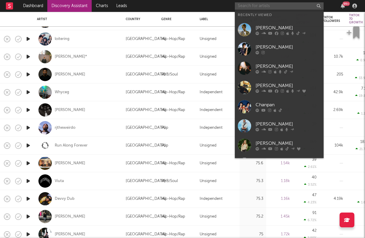
click at [273, 8] on input "text" at bounding box center [279, 5] width 89 height 7
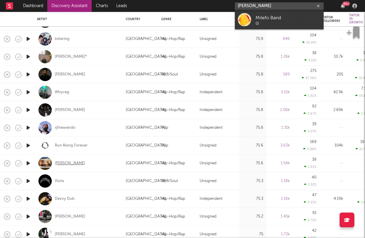
type input "miley fo"
click at [60, 163] on div "[PERSON_NAME]" at bounding box center [70, 163] width 30 height 5
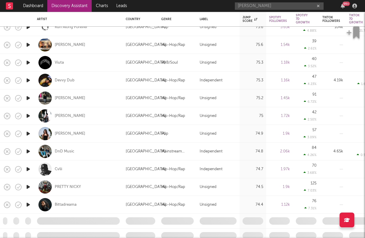
click at [29, 100] on icon "button" at bounding box center [28, 97] width 6 height 7
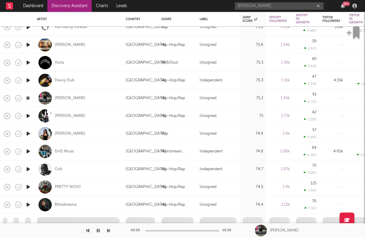
click at [29, 100] on icon "button" at bounding box center [28, 97] width 6 height 7
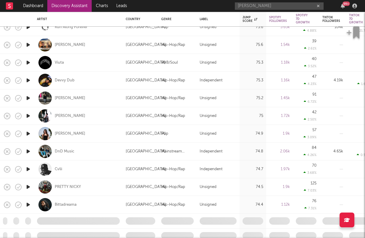
click at [28, 101] on icon "button" at bounding box center [28, 97] width 6 height 7
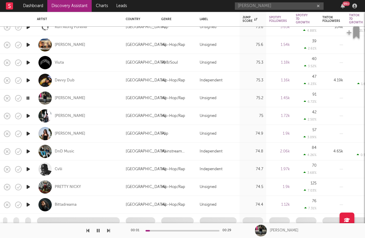
click at [27, 97] on icon "button" at bounding box center [28, 97] width 6 height 7
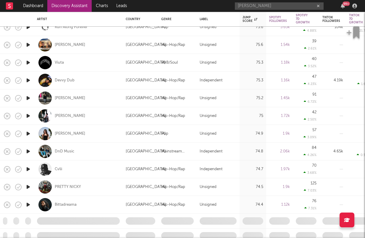
click at [26, 114] on icon "button" at bounding box center [28, 115] width 6 height 7
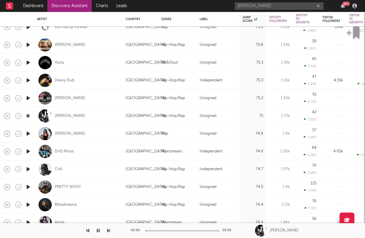
click at [26, 114] on icon "button" at bounding box center [28, 115] width 6 height 7
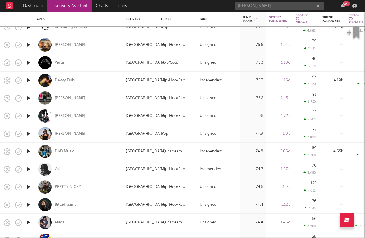
click at [29, 133] on icon "button" at bounding box center [28, 133] width 6 height 7
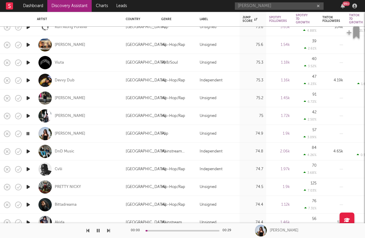
click at [28, 133] on icon "button" at bounding box center [28, 133] width 6 height 7
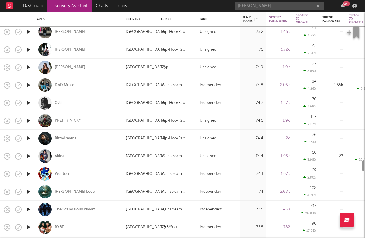
click at [27, 176] on icon "button" at bounding box center [28, 173] width 6 height 7
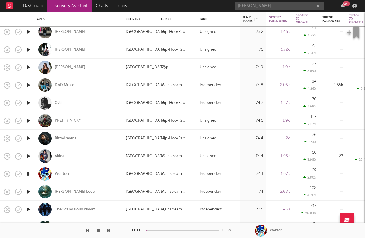
click at [27, 176] on icon "button" at bounding box center [28, 173] width 6 height 7
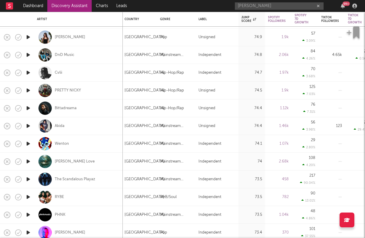
click at [29, 180] on icon "button" at bounding box center [28, 178] width 6 height 7
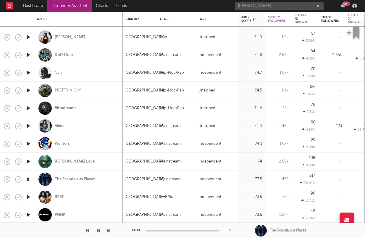
click at [29, 180] on icon "button" at bounding box center [28, 178] width 6 height 7
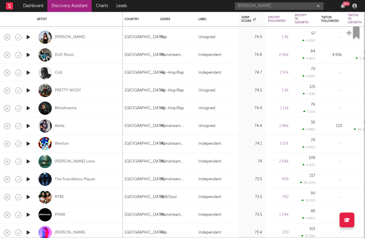
click at [28, 196] on icon "button" at bounding box center [28, 196] width 6 height 7
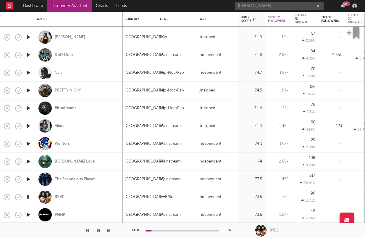
click at [28, 196] on icon "button" at bounding box center [28, 196] width 6 height 7
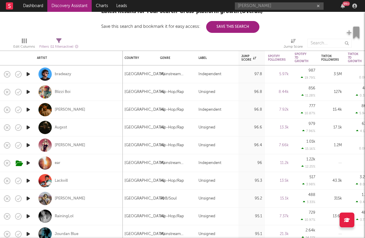
click at [29, 203] on div at bounding box center [28, 199] width 12 height 18
select select "1w"
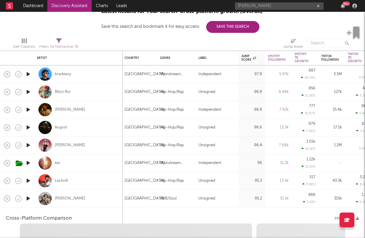
click at [29, 203] on div at bounding box center [28, 199] width 12 height 18
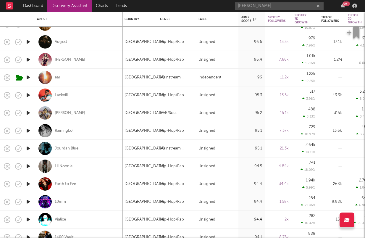
click at [27, 163] on icon "button" at bounding box center [28, 165] width 6 height 7
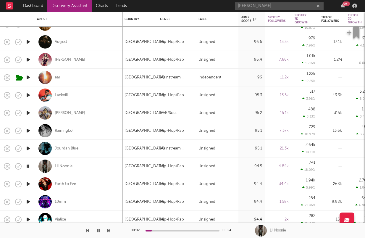
click at [28, 165] on icon "button" at bounding box center [28, 165] width 6 height 7
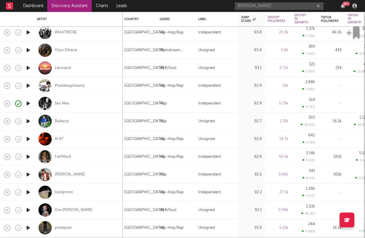
click at [32, 104] on div at bounding box center [28, 104] width 12 height 18
select select "1w"
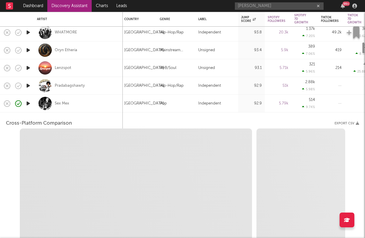
click at [27, 102] on icon "button" at bounding box center [28, 103] width 6 height 7
select select "1w"
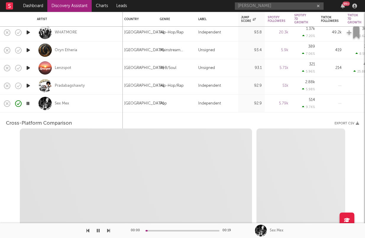
click at [27, 102] on icon "button" at bounding box center [28, 103] width 6 height 7
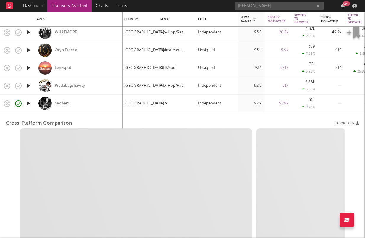
click at [76, 103] on div "Sex Mex" at bounding box center [78, 103] width 83 height 17
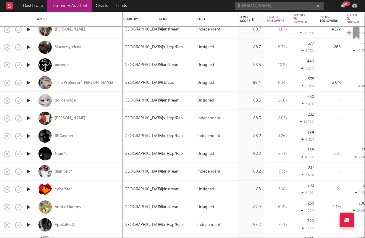
click at [27, 171] on icon "button" at bounding box center [28, 171] width 6 height 7
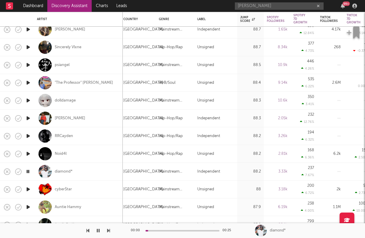
click at [27, 170] on icon "button" at bounding box center [28, 171] width 6 height 7
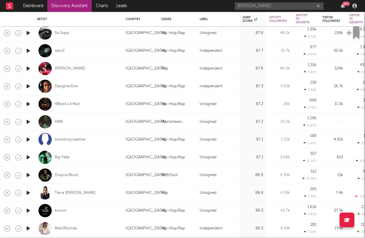
click at [28, 137] on icon "button" at bounding box center [28, 139] width 6 height 7
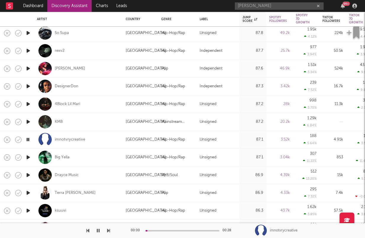
click at [28, 137] on icon "button" at bounding box center [28, 139] width 6 height 7
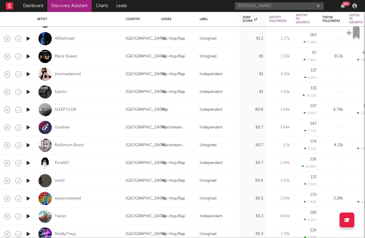
click at [28, 148] on icon "button" at bounding box center [28, 144] width 6 height 7
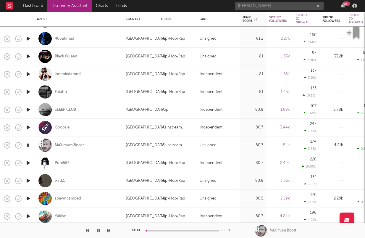
click at [28, 147] on icon "button" at bounding box center [28, 144] width 6 height 7
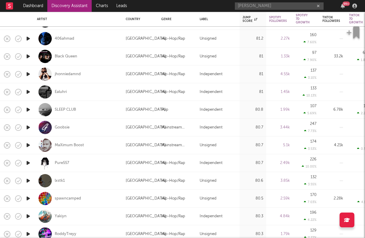
click at [29, 158] on div at bounding box center [28, 163] width 12 height 18
select select "1w"
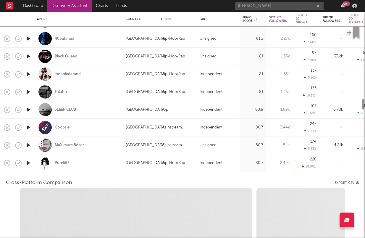
click at [29, 162] on icon "button" at bounding box center [28, 162] width 6 height 7
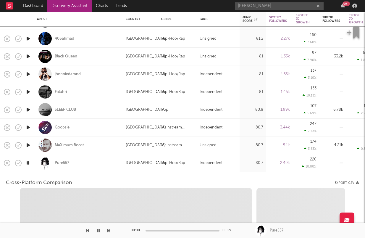
select select "1w"
click at [36, 165] on div "Pure557" at bounding box center [78, 163] width 89 height 18
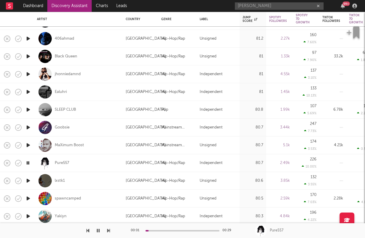
click at [28, 163] on icon "button" at bounding box center [28, 162] width 6 height 7
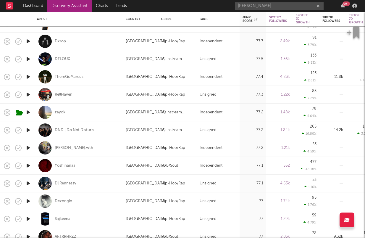
click at [31, 111] on icon "button" at bounding box center [28, 112] width 6 height 7
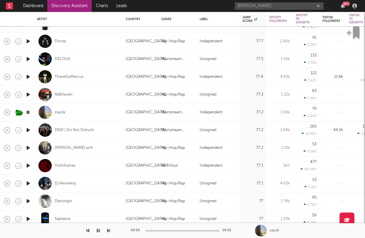
click at [30, 111] on icon "button" at bounding box center [28, 112] width 6 height 7
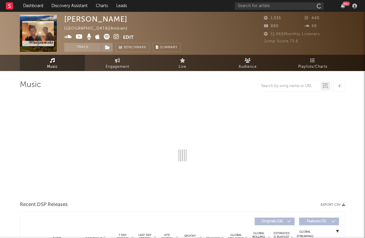
select select "1w"
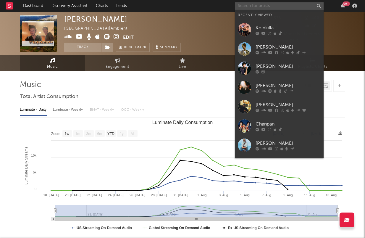
click at [255, 4] on input "text" at bounding box center [279, 5] width 89 height 7
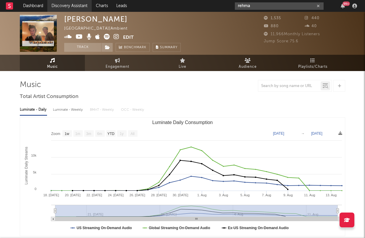
type input "rehma"
click at [70, 2] on link "Discovery Assistant" at bounding box center [69, 6] width 44 height 12
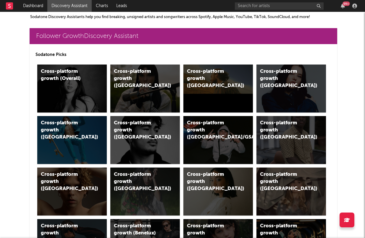
scroll to position [99, 0]
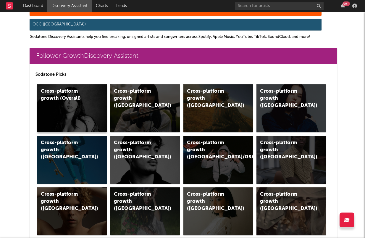
click at [93, 112] on div "Cross-platform growth (Overall)" at bounding box center [72, 108] width 70 height 48
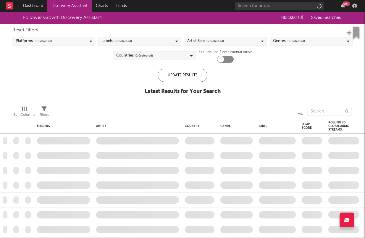
checkbox input "true"
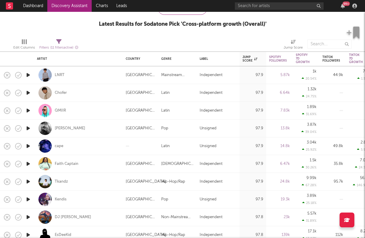
click at [30, 145] on icon "button" at bounding box center [28, 145] width 6 height 7
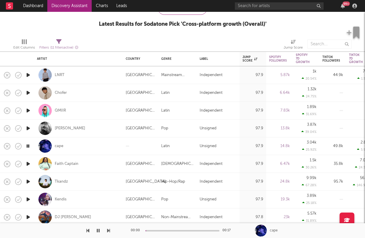
click at [30, 145] on icon "button" at bounding box center [28, 145] width 6 height 7
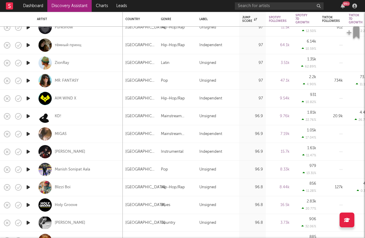
click at [26, 135] on icon "button" at bounding box center [28, 133] width 6 height 7
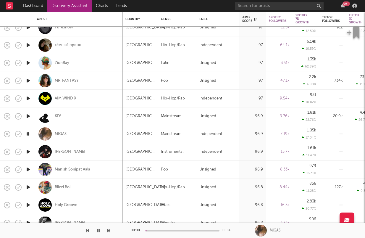
click at [26, 135] on icon "button" at bounding box center [28, 133] width 6 height 7
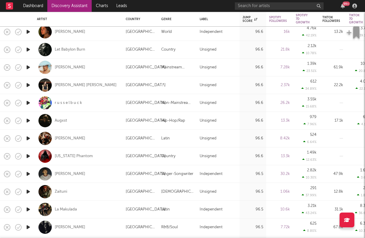
click at [30, 104] on icon "button" at bounding box center [28, 102] width 6 height 7
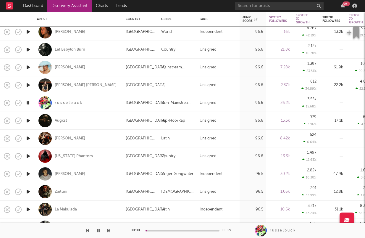
click at [30, 104] on icon "button" at bounding box center [28, 102] width 6 height 7
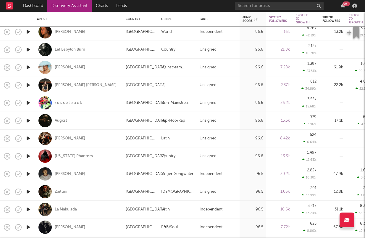
click at [30, 121] on icon "button" at bounding box center [28, 120] width 6 height 7
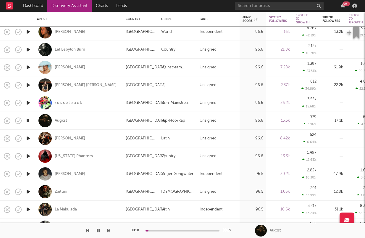
click at [30, 121] on icon "button" at bounding box center [28, 120] width 6 height 7
